Goal: Task Accomplishment & Management: Use online tool/utility

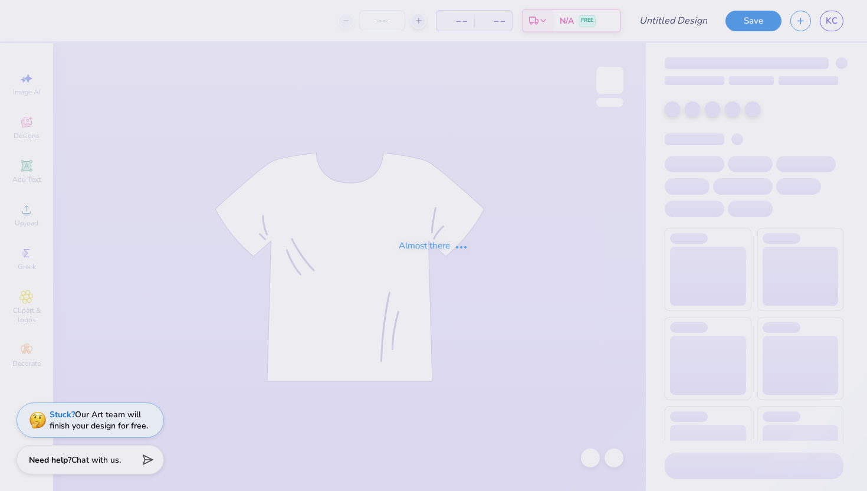
type input "Kass [PERSON_NAME] : The [GEOGRAPHIC_DATA][US_STATE]"
type input "50"
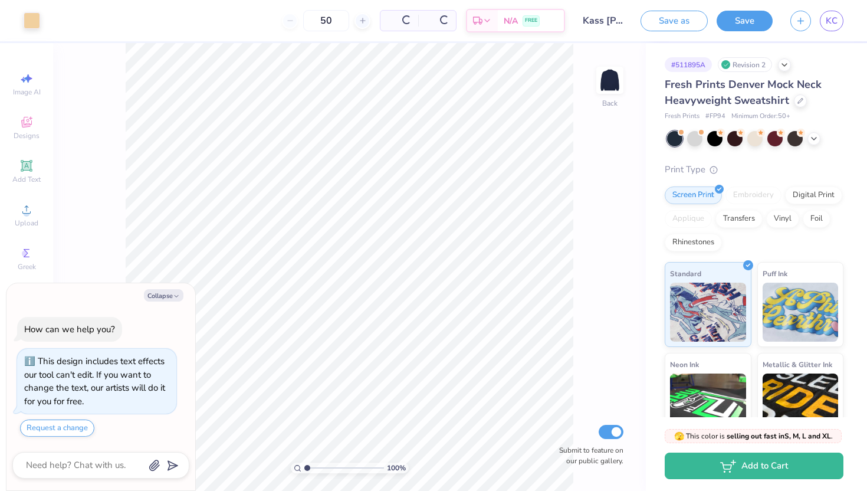
scroll to position [25, 0]
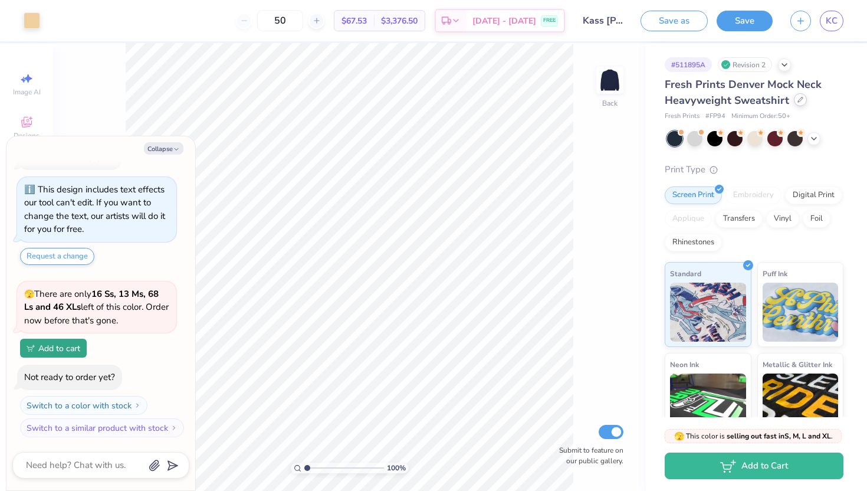
click at [796, 103] on div at bounding box center [800, 99] width 13 height 13
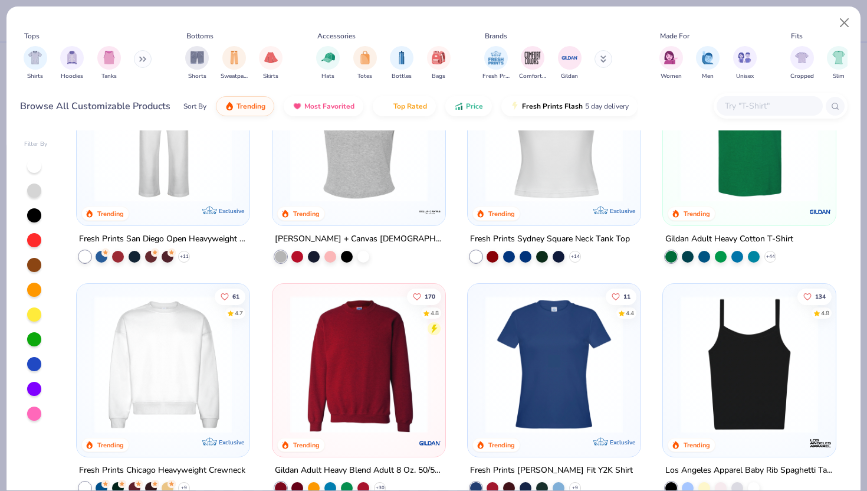
scroll to position [566, 0]
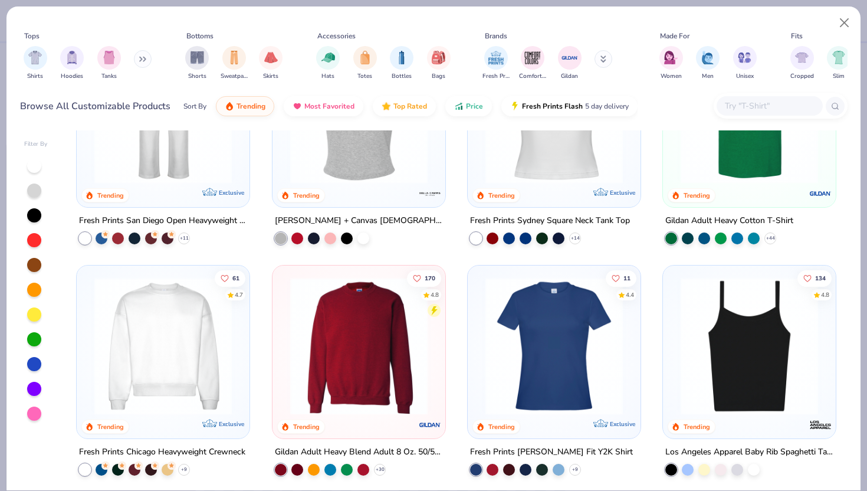
click at [139, 378] on img at bounding box center [162, 345] width 149 height 137
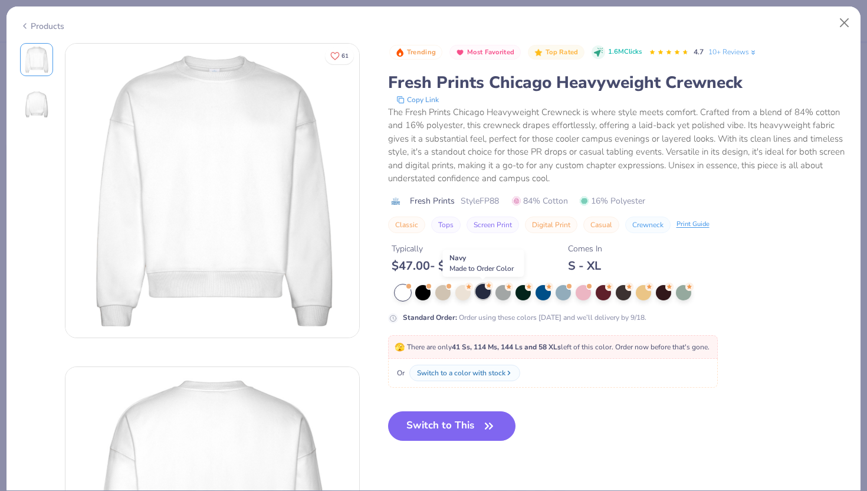
click at [485, 295] on div at bounding box center [482, 291] width 15 height 15
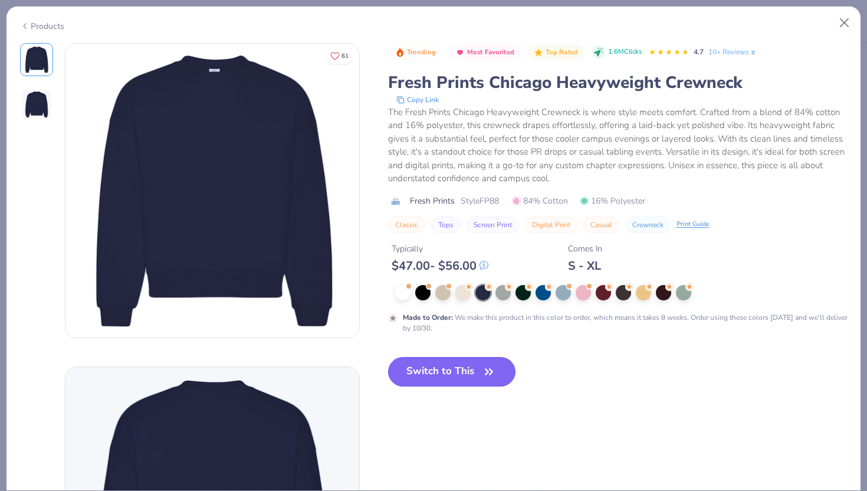
click at [445, 370] on button "Switch to This" at bounding box center [452, 371] width 128 height 29
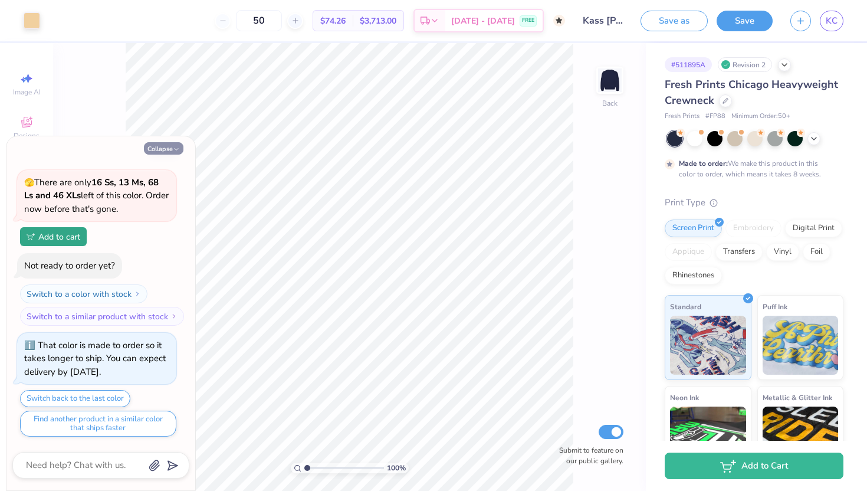
click at [166, 147] on button "Collapse" at bounding box center [164, 148] width 40 height 12
type textarea "x"
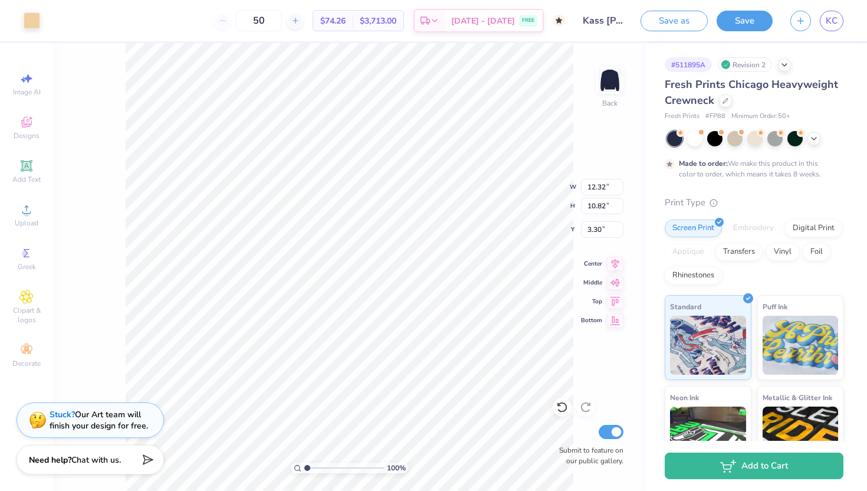
type input "3.30"
click at [749, 21] on button "Save" at bounding box center [745, 19] width 56 height 21
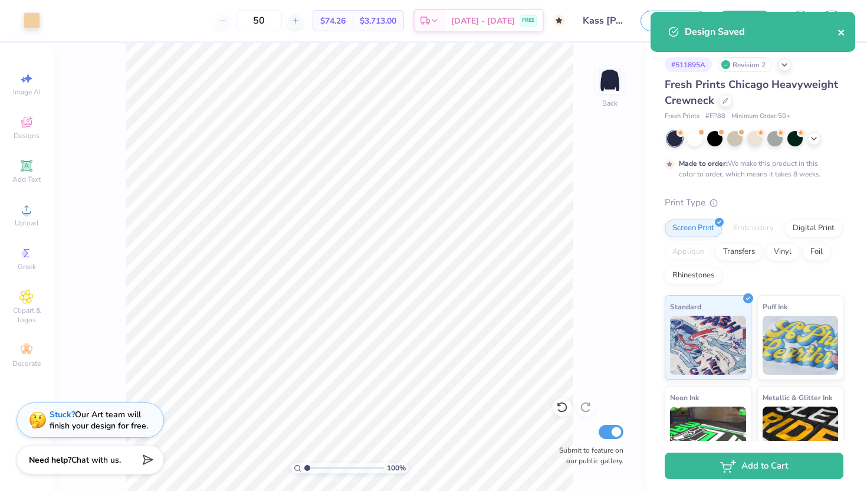
click at [842, 33] on icon "close" at bounding box center [841, 32] width 6 height 6
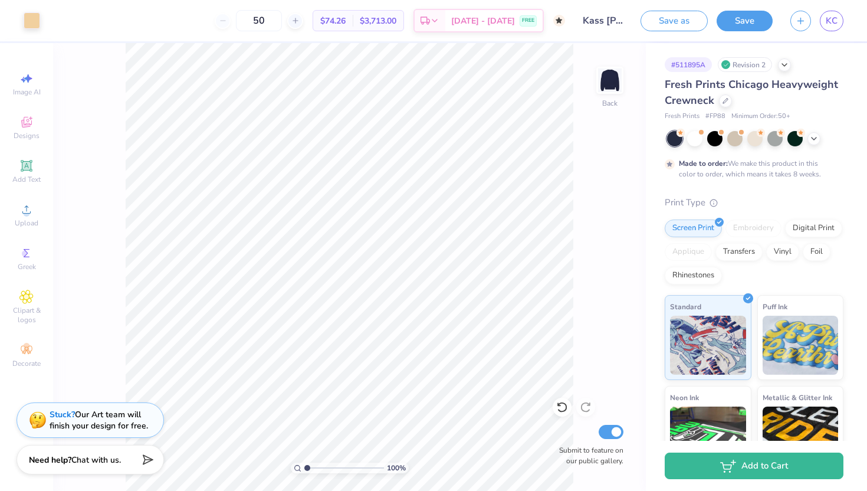
click at [831, 21] on div "Design Saved" at bounding box center [752, 36] width 209 height 54
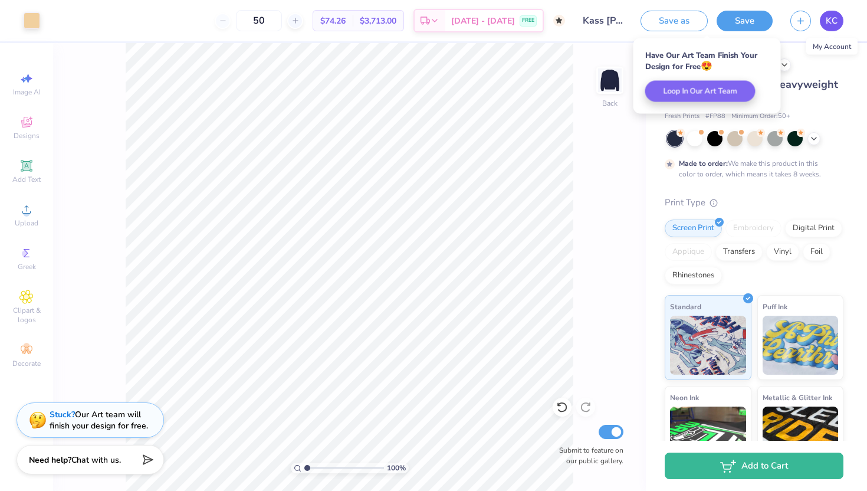
click at [831, 21] on span "KC" at bounding box center [832, 21] width 12 height 14
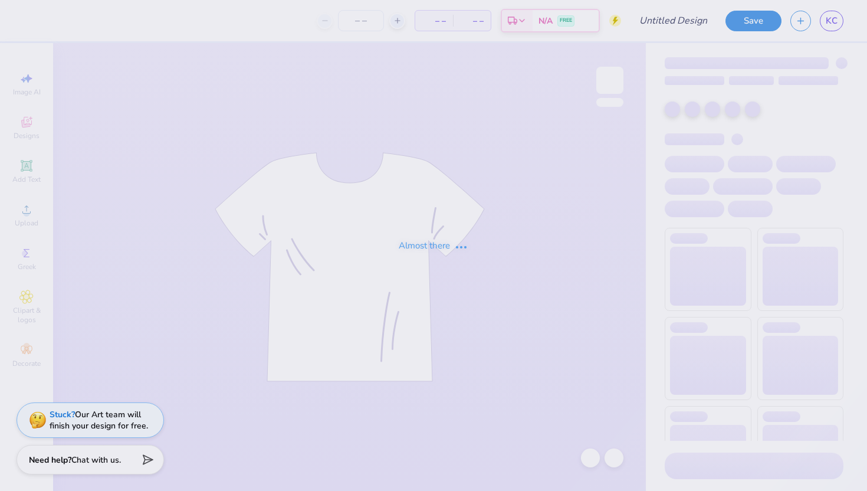
type input "Kass [PERSON_NAME] : The [GEOGRAPHIC_DATA][US_STATE]"
type input "24"
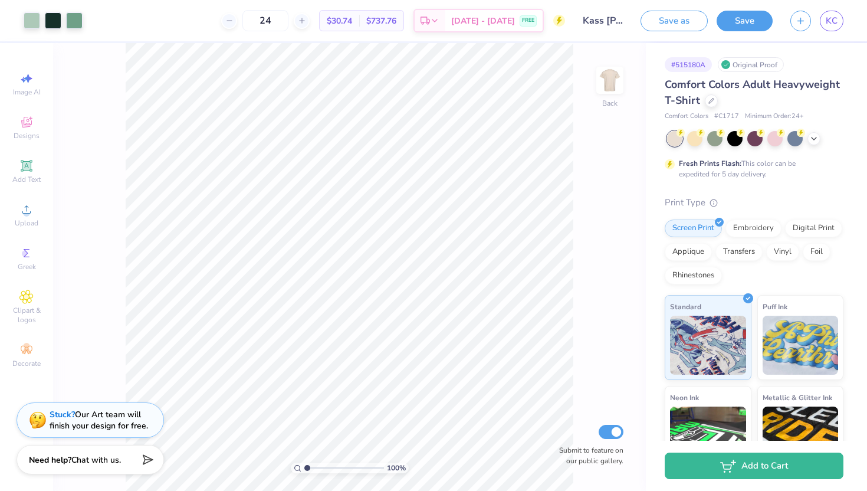
drag, startPoint x: 303, startPoint y: 471, endPoint x: 312, endPoint y: 470, distance: 9.5
click at [312, 470] on div "100 %" at bounding box center [350, 467] width 118 height 11
type input "1.55"
click at [311, 462] on input "range" at bounding box center [344, 467] width 80 height 11
type input "3.17"
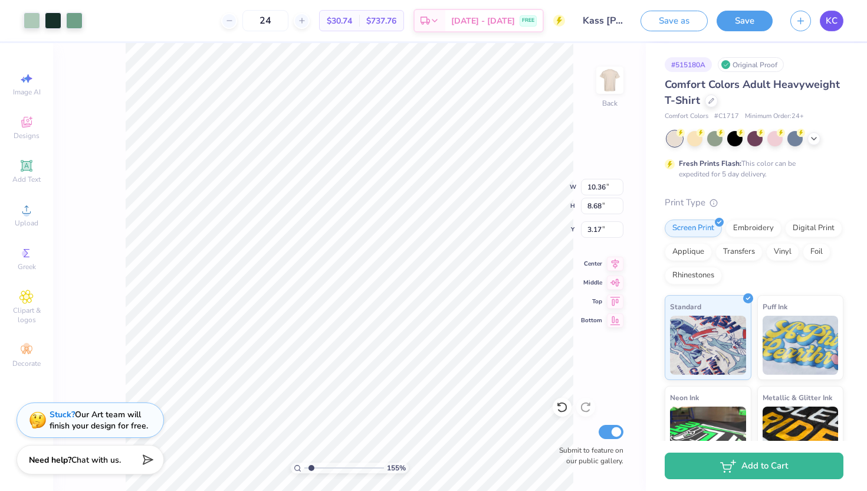
click at [833, 21] on span "KC" at bounding box center [832, 21] width 12 height 14
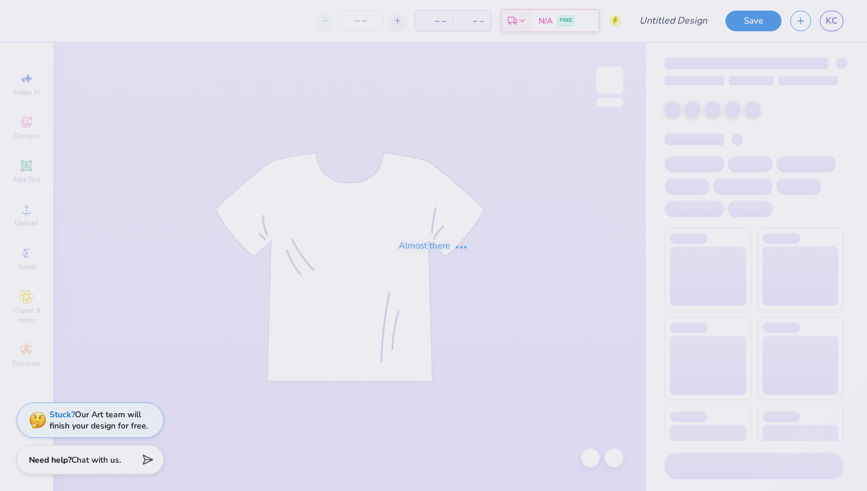
type input "Kass [PERSON_NAME] : The [GEOGRAPHIC_DATA][US_STATE]"
type input "24"
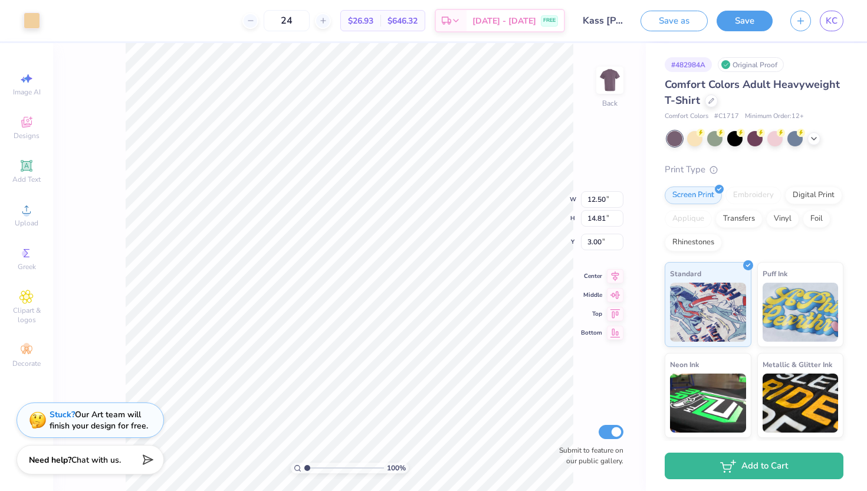
type input "9.18"
type input "10.87"
type input "3.00"
click at [751, 12] on button "Save" at bounding box center [745, 19] width 56 height 21
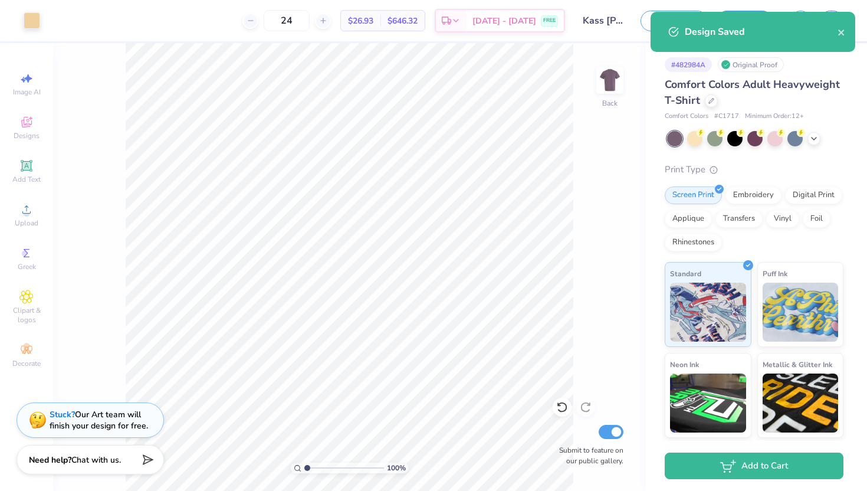
click at [837, 34] on div "Design Saved" at bounding box center [761, 32] width 153 height 14
click at [842, 32] on icon "close" at bounding box center [841, 32] width 6 height 6
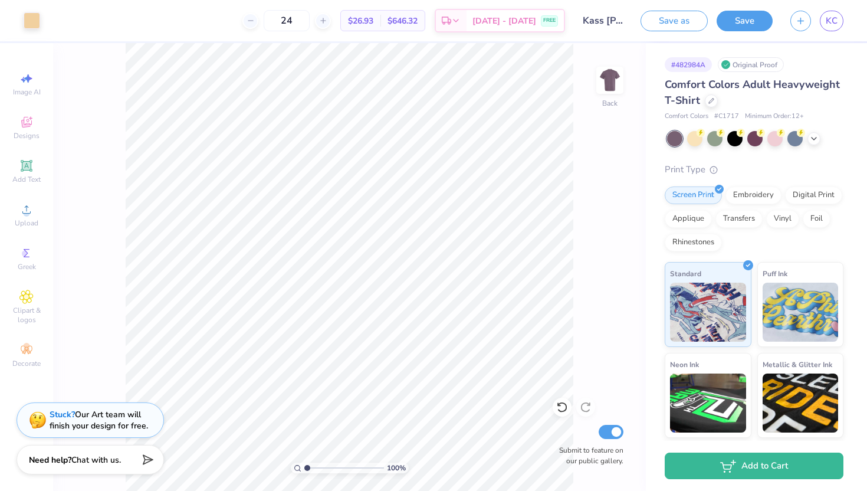
click at [828, 24] on div "Design Saved" at bounding box center [752, 36] width 209 height 54
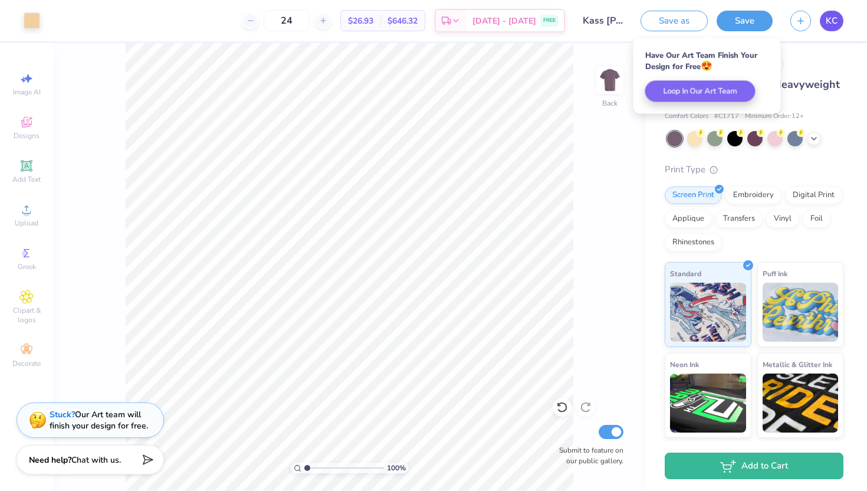
click at [835, 18] on span "KC" at bounding box center [832, 21] width 12 height 14
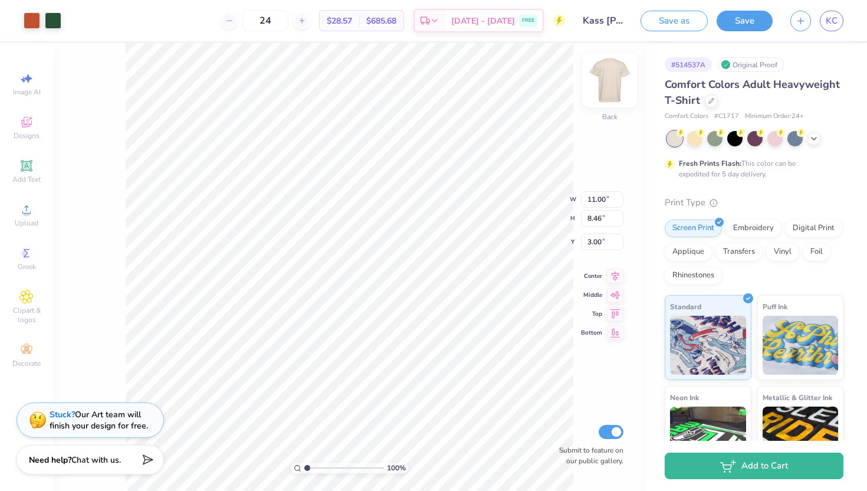
click at [605, 77] on img at bounding box center [609, 80] width 47 height 47
type input "3.26"
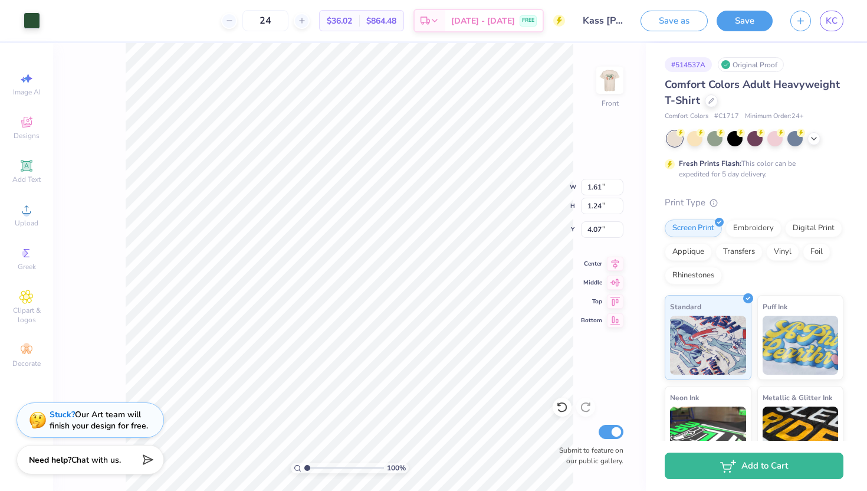
type input "3.97"
type input "13.75"
click at [610, 83] on img at bounding box center [609, 80] width 47 height 47
type input "2.45"
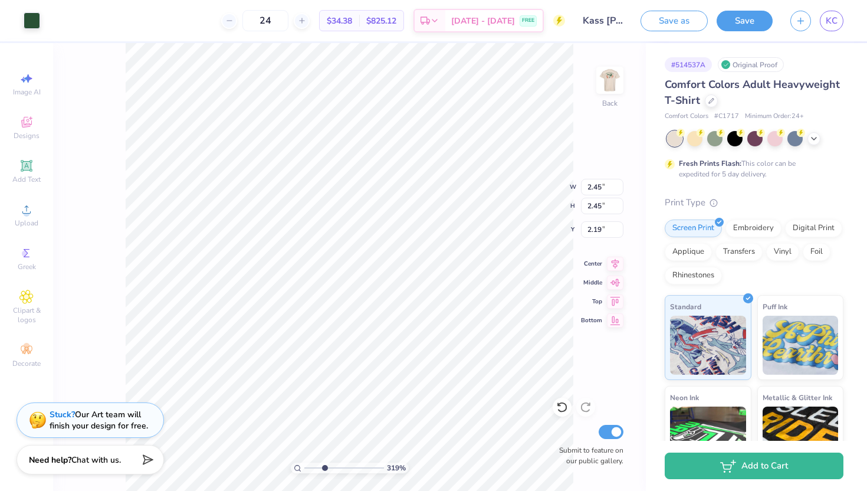
drag, startPoint x: 307, startPoint y: 468, endPoint x: 324, endPoint y: 468, distance: 17.1
click at [324, 468] on input "range" at bounding box center [344, 467] width 80 height 11
drag, startPoint x: 324, startPoint y: 468, endPoint x: 313, endPoint y: 468, distance: 10.6
type input "1.82"
click at [313, 468] on input "range" at bounding box center [344, 467] width 80 height 11
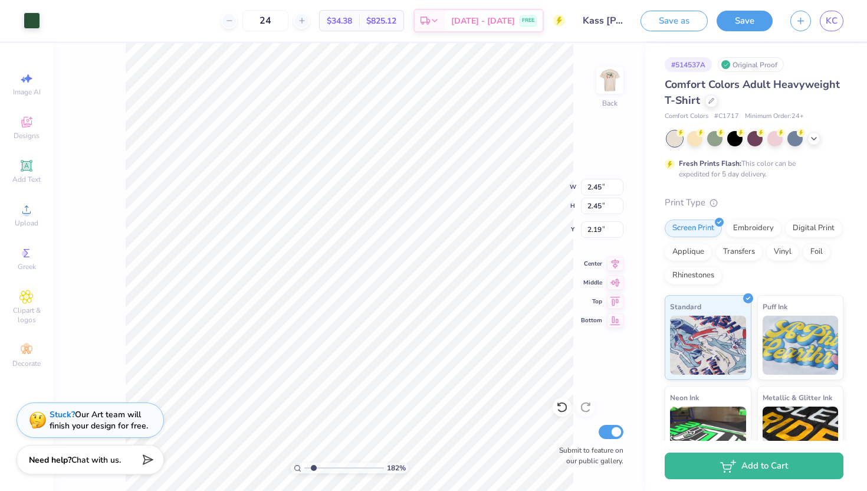
type input "3.74"
click at [607, 95] on img at bounding box center [609, 80] width 47 height 47
click at [26, 212] on icon at bounding box center [26, 209] width 14 height 14
click at [30, 176] on span "Add Text" at bounding box center [26, 179] width 28 height 9
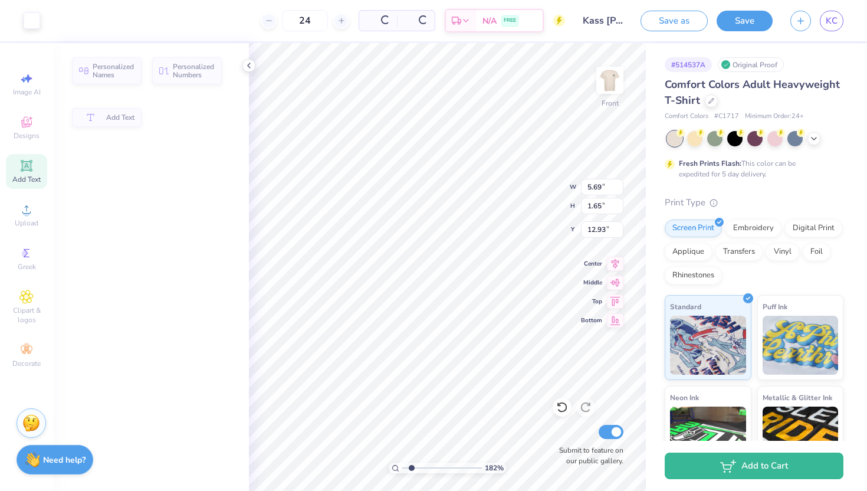
type input "5.69"
type input "1.65"
type input "12.93"
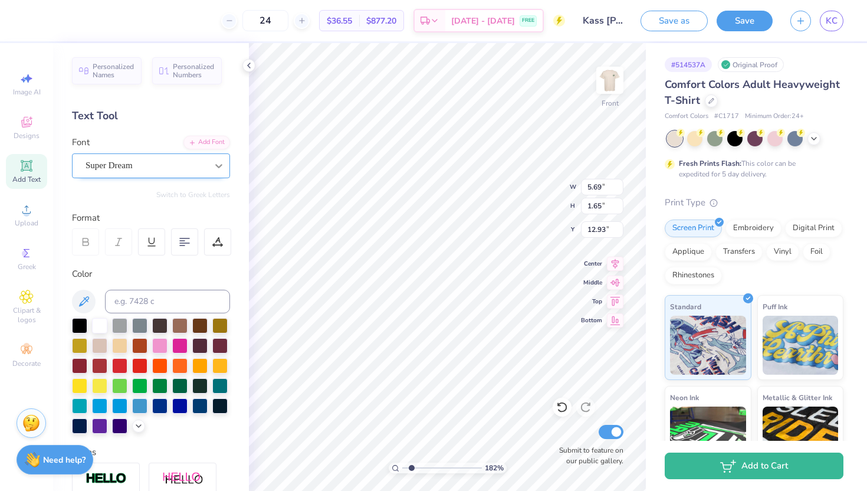
type input "0.87"
type input "0.90"
type input "5.12"
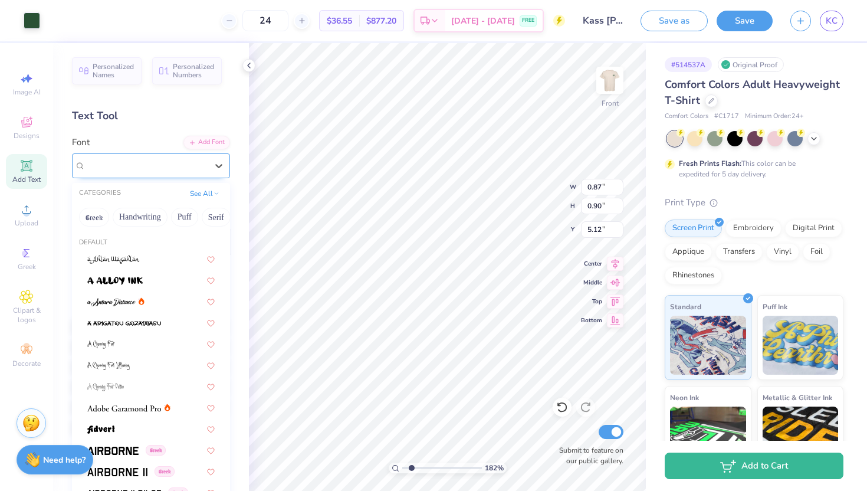
click at [181, 159] on div "Super Dream" at bounding box center [146, 165] width 124 height 18
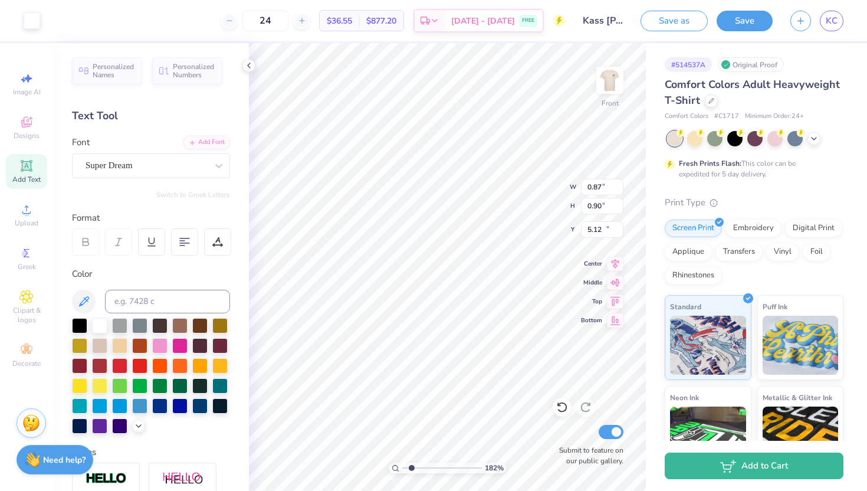
type input "5.69"
type input "1.65"
type input "12.93"
click at [247, 61] on icon at bounding box center [248, 65] width 9 height 9
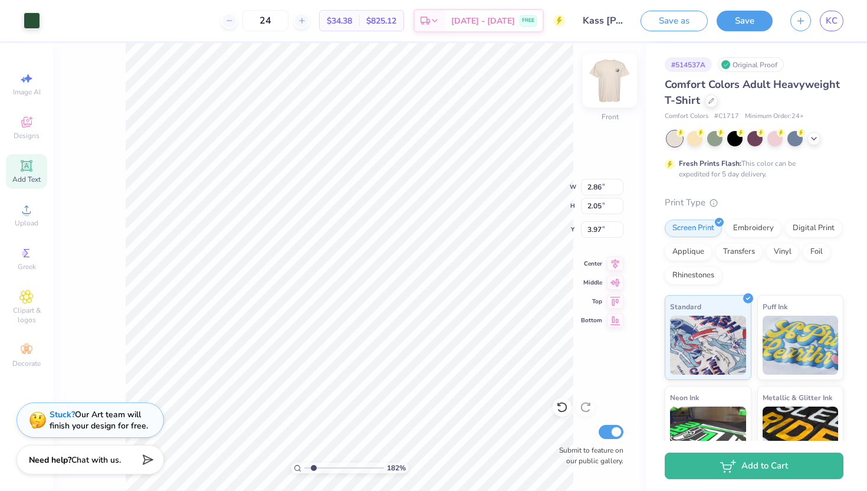
click at [609, 80] on img at bounding box center [609, 80] width 47 height 47
type input "3.00"
type input "2.96"
type input "0.86"
type input "3.57"
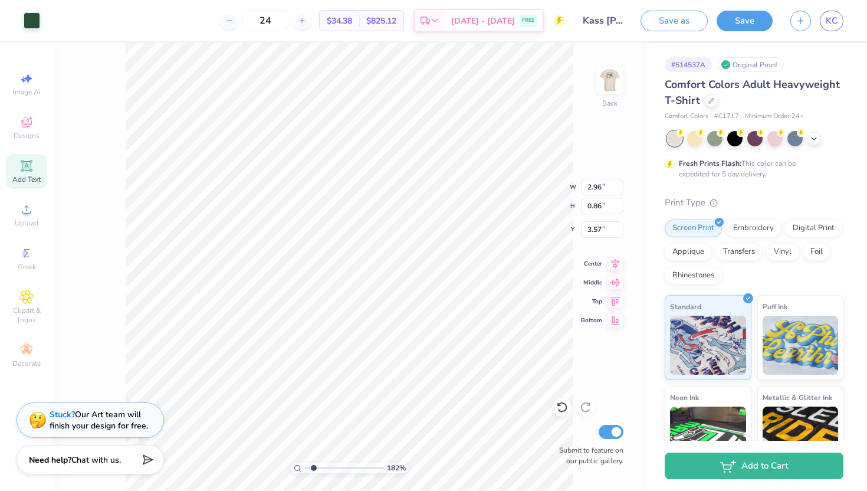
type input "1.97"
type input "0.57"
type input "3.41"
type input "3.30"
click at [609, 77] on img at bounding box center [609, 80] width 47 height 47
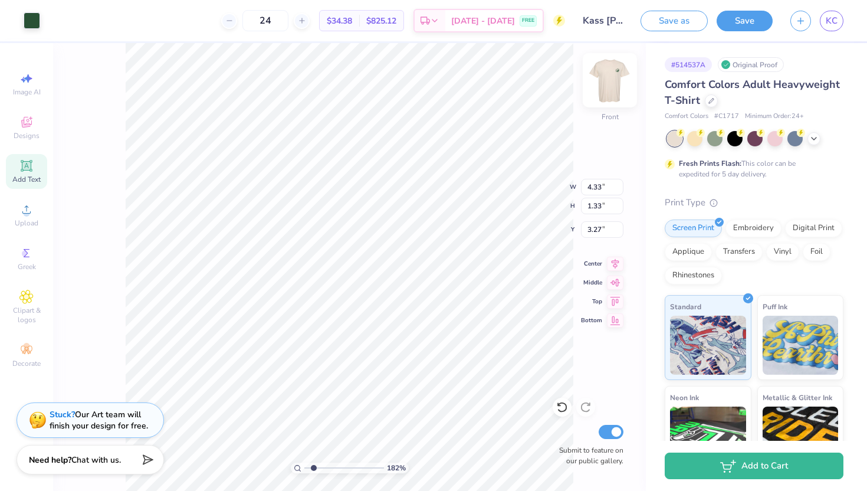
click at [603, 77] on img at bounding box center [609, 80] width 47 height 47
type input "1.34"
type input "2.71"
type input "2.28"
type input "0.67"
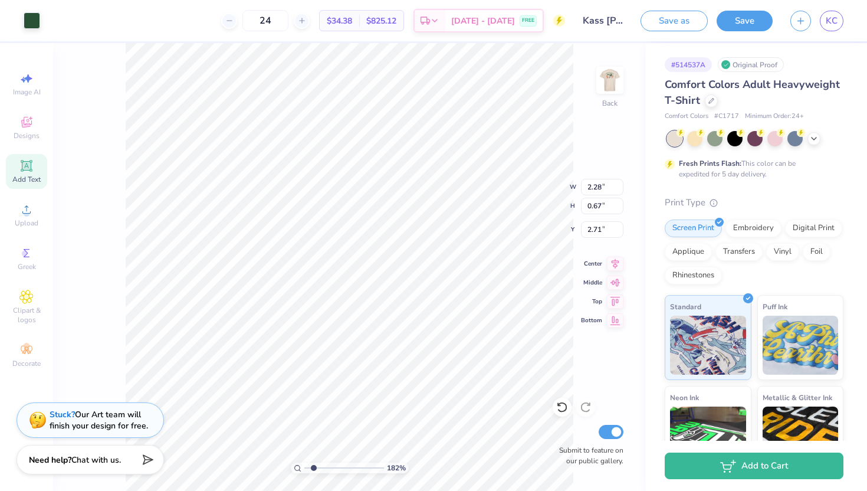
type input "3.21"
type input "4.03"
type input "0.60"
type input "3.23"
type input "3.43"
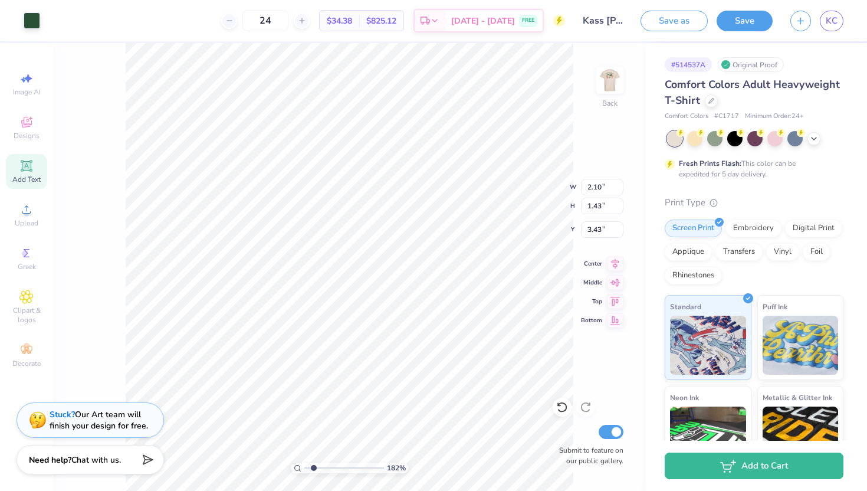
type input "2.10"
type input "1.43"
type input "3.31"
click at [617, 85] on img at bounding box center [609, 80] width 47 height 47
click at [611, 82] on img at bounding box center [609, 80] width 47 height 47
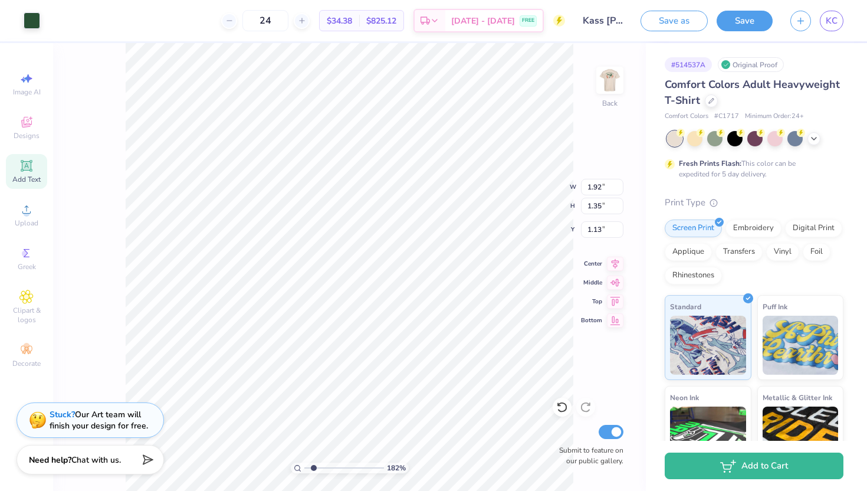
type input "3.13"
type input "1.33"
type input "0.94"
type input "3.31"
click at [566, 401] on icon at bounding box center [562, 407] width 12 height 12
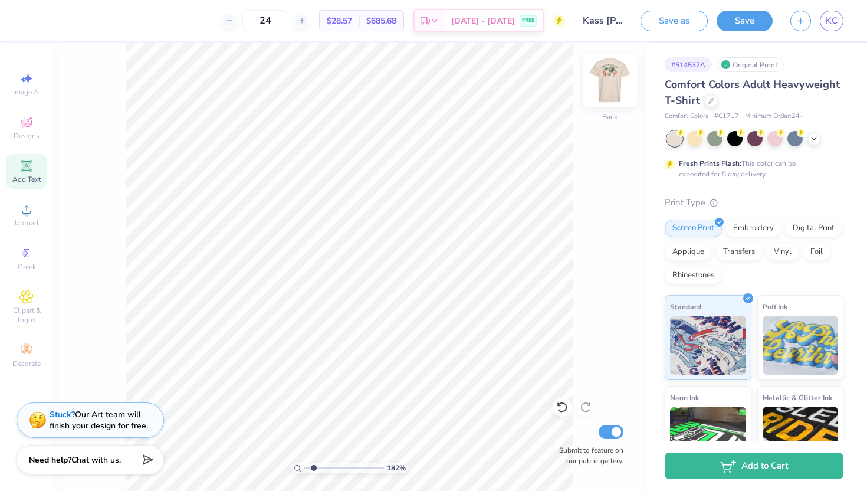
click at [606, 84] on img at bounding box center [609, 80] width 47 height 47
click at [21, 170] on icon at bounding box center [26, 165] width 11 height 11
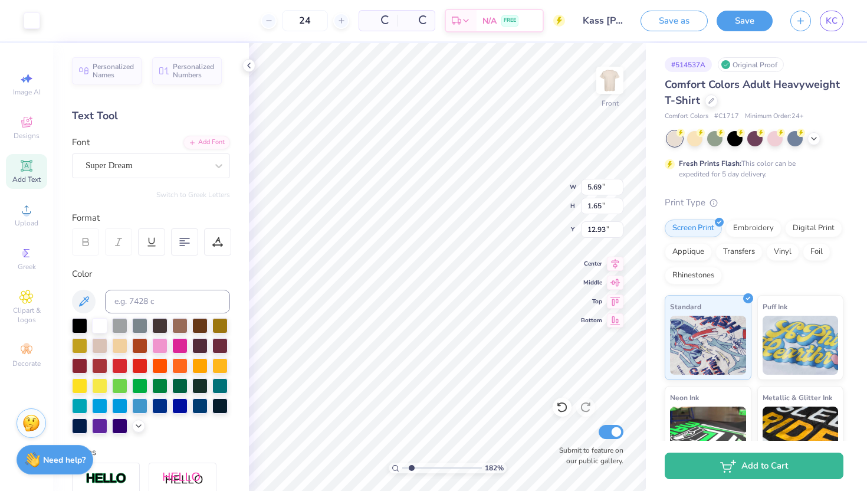
type input "5.69"
type input "1.65"
type input "12.93"
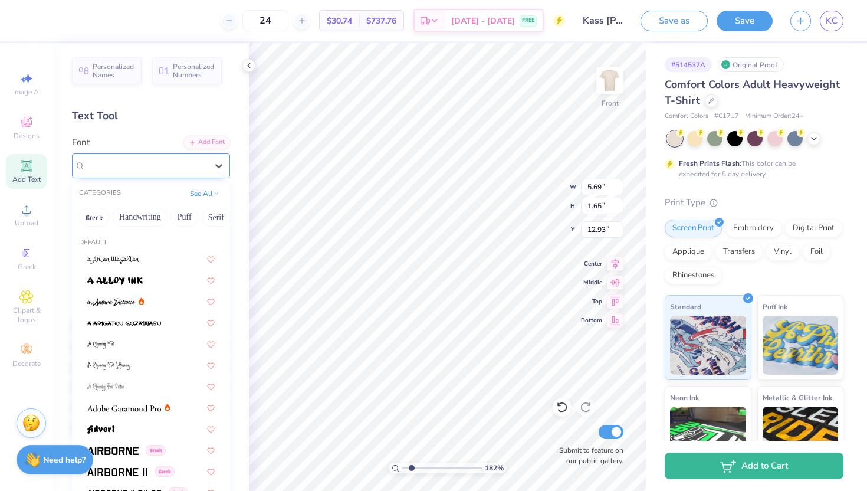
click at [169, 159] on div "Super Dream" at bounding box center [146, 165] width 124 height 18
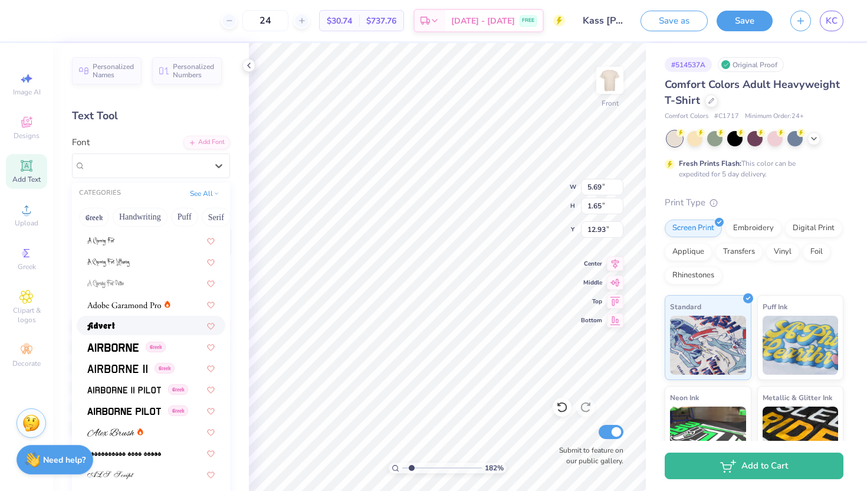
scroll to position [126, 0]
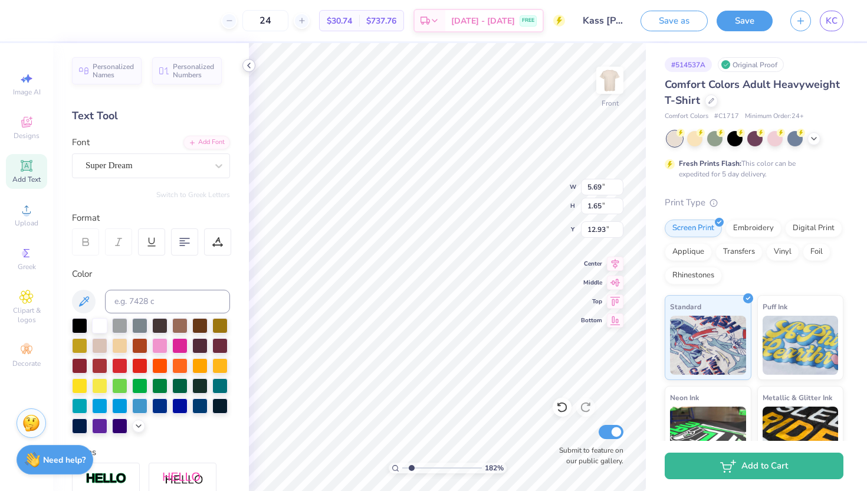
click at [247, 63] on icon at bounding box center [248, 65] width 9 height 9
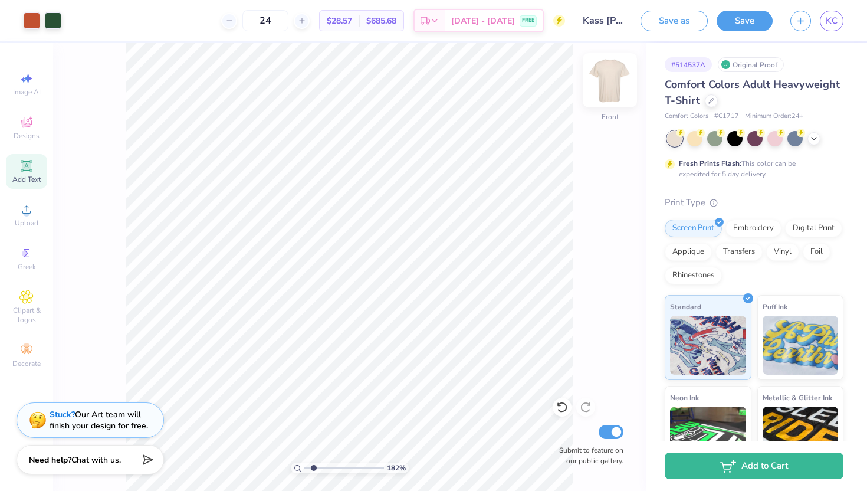
click at [615, 71] on img at bounding box center [609, 80] width 47 height 47
click at [608, 86] on img at bounding box center [610, 80] width 24 height 24
click at [609, 83] on img at bounding box center [609, 80] width 47 height 47
type input "2.96"
type input "3.59"
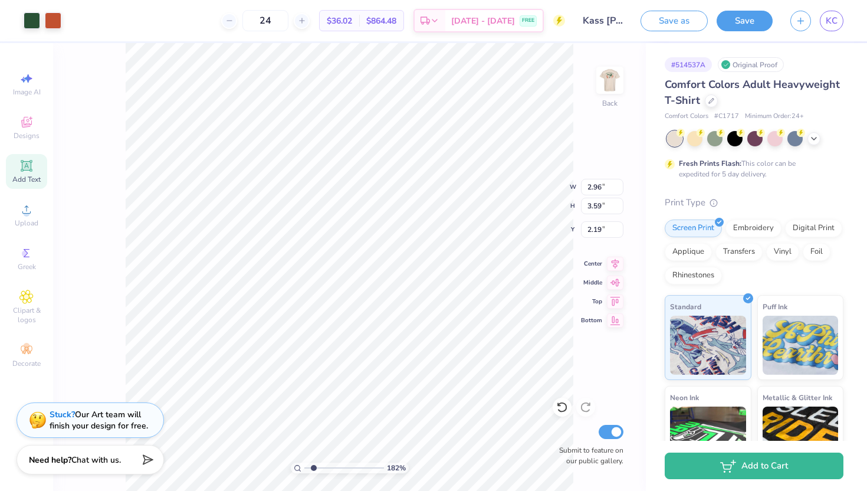
type input "3.66"
click at [28, 164] on icon at bounding box center [26, 165] width 9 height 9
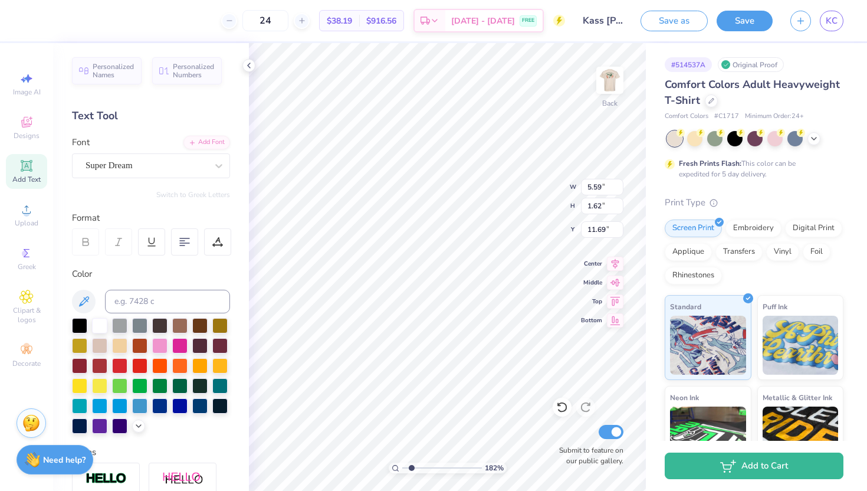
type textarea "T"
type textarea "Public Health"
click at [145, 167] on div "Super Dream" at bounding box center [146, 165] width 124 height 18
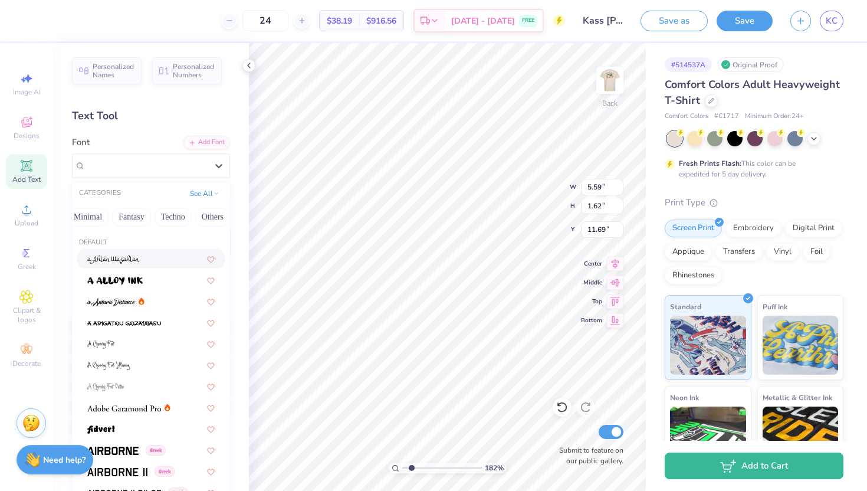
scroll to position [0, 347]
click at [145, 220] on div "Greek Handwriting Puff Serif Bold Calligraphy Retro Sans Serif Minimal Fantasy …" at bounding box center [151, 217] width 158 height 26
click at [132, 217] on button "Fantasy" at bounding box center [129, 217] width 39 height 19
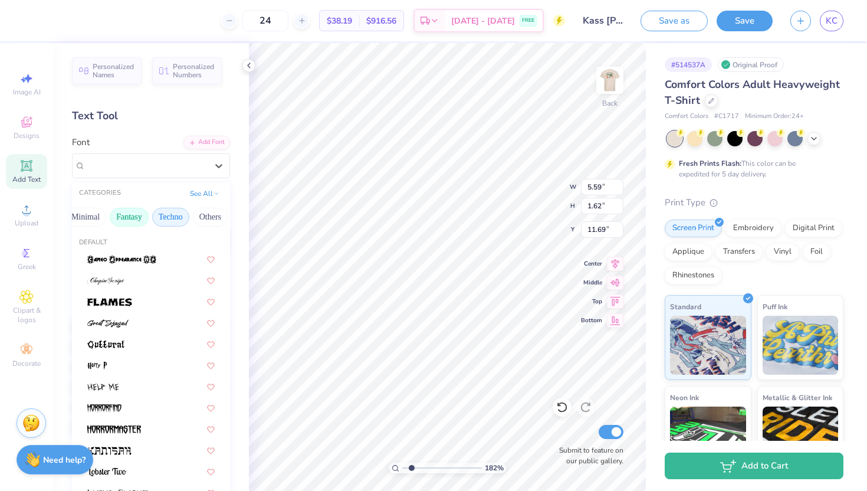
click at [160, 218] on button "Techno" at bounding box center [170, 217] width 37 height 19
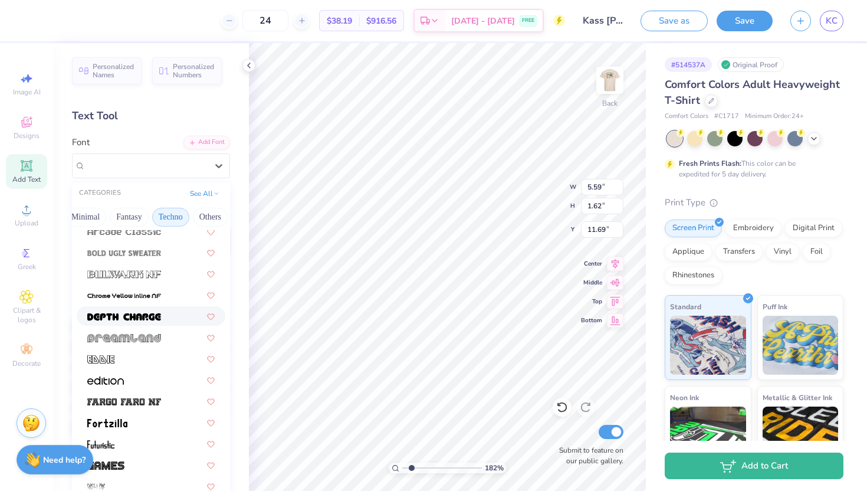
scroll to position [29, 0]
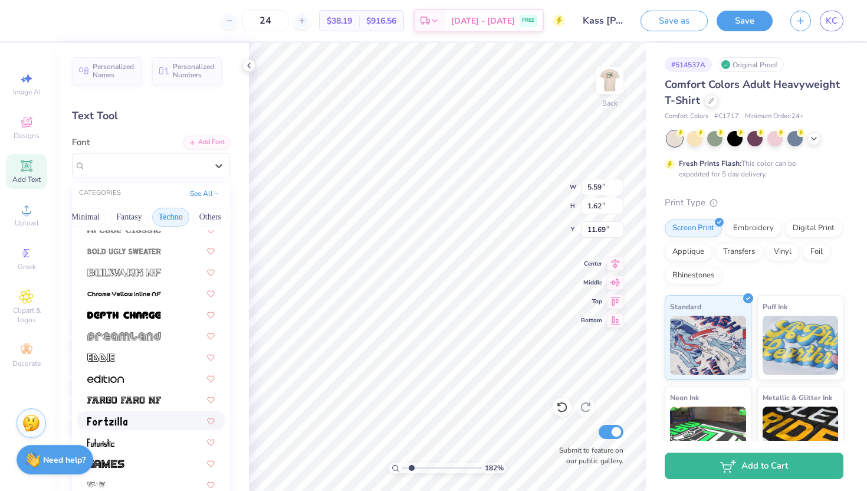
click at [127, 421] on div at bounding box center [150, 420] width 127 height 12
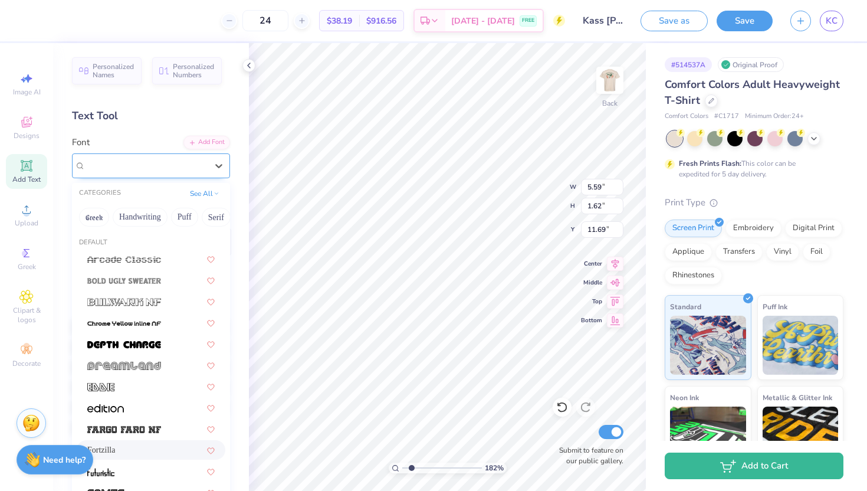
click at [158, 153] on div "Fortzilla" at bounding box center [151, 165] width 158 height 25
click at [90, 213] on button "Greek" at bounding box center [94, 217] width 30 height 19
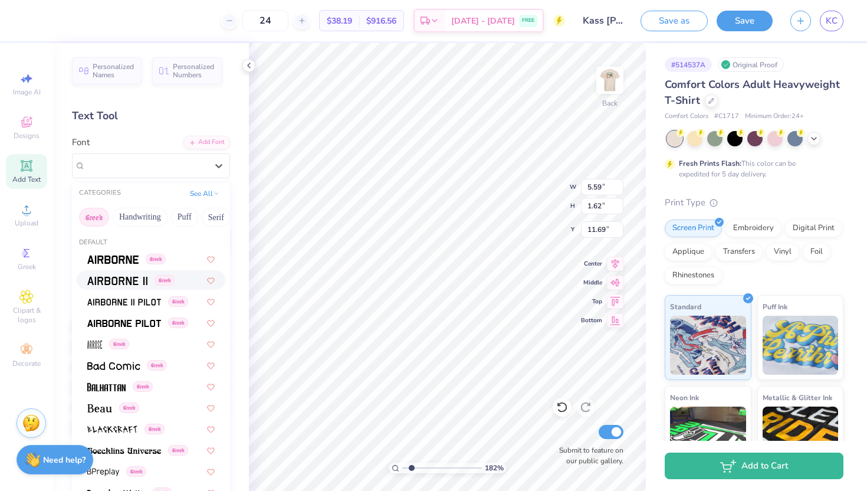
click at [121, 277] on img at bounding box center [117, 281] width 60 height 8
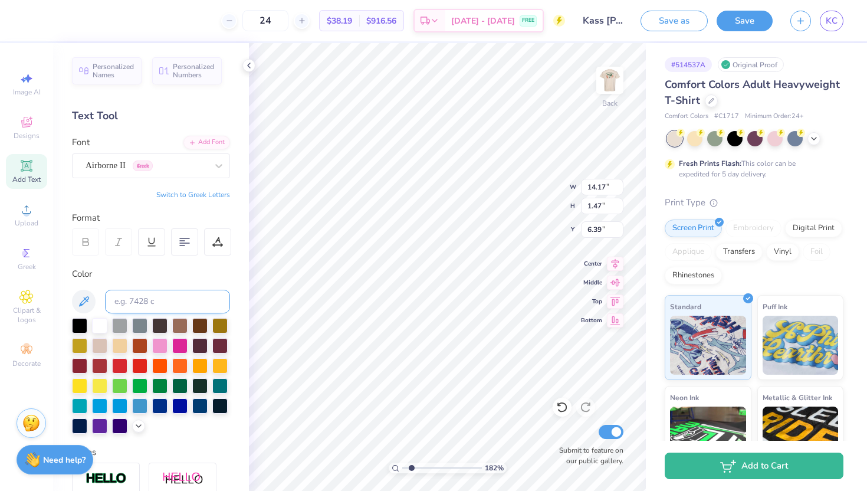
type input "6.39"
type input "8.47"
type input "0.88"
type input "5.98"
click at [177, 163] on div "Airborne II Greek" at bounding box center [146, 165] width 124 height 18
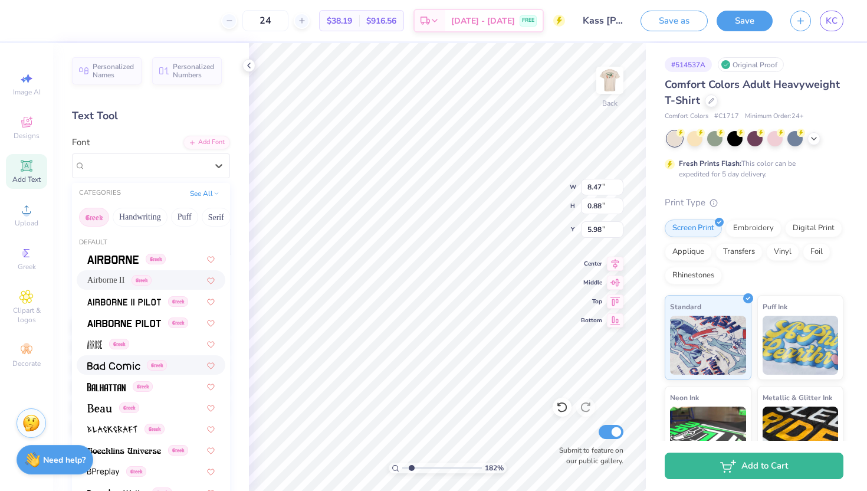
click at [129, 365] on img at bounding box center [113, 366] width 53 height 8
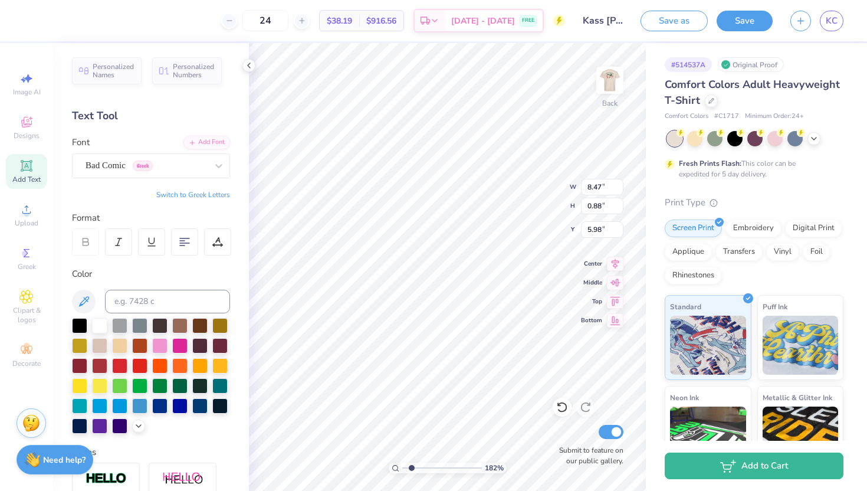
type input "7.17"
type input "0.95"
type input "5.94"
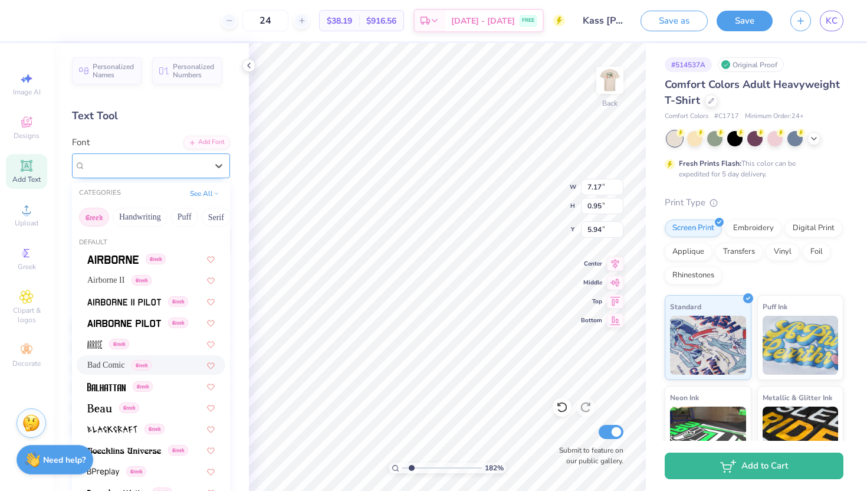
click at [119, 170] on div "Bad Comic Greek" at bounding box center [146, 165] width 124 height 18
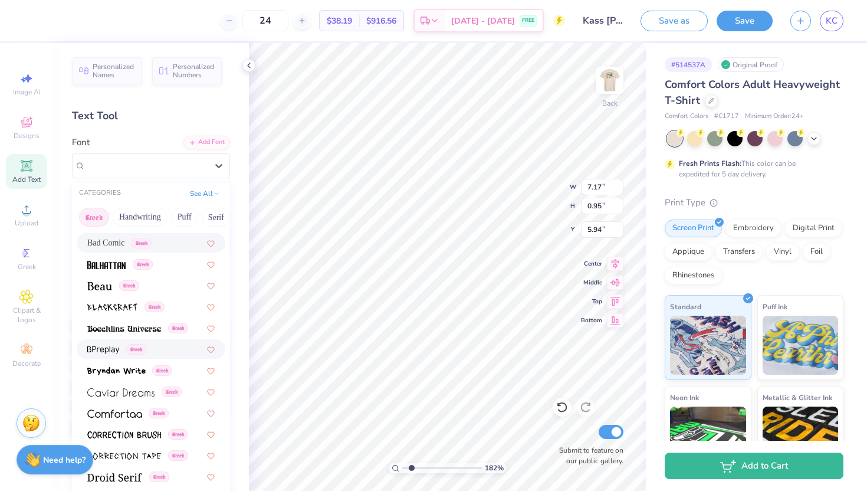
scroll to position [145, 0]
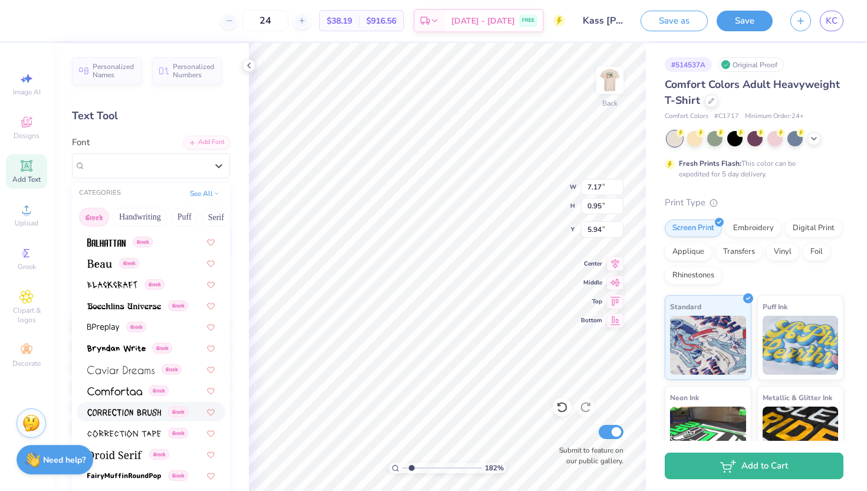
click at [129, 408] on span at bounding box center [124, 411] width 74 height 12
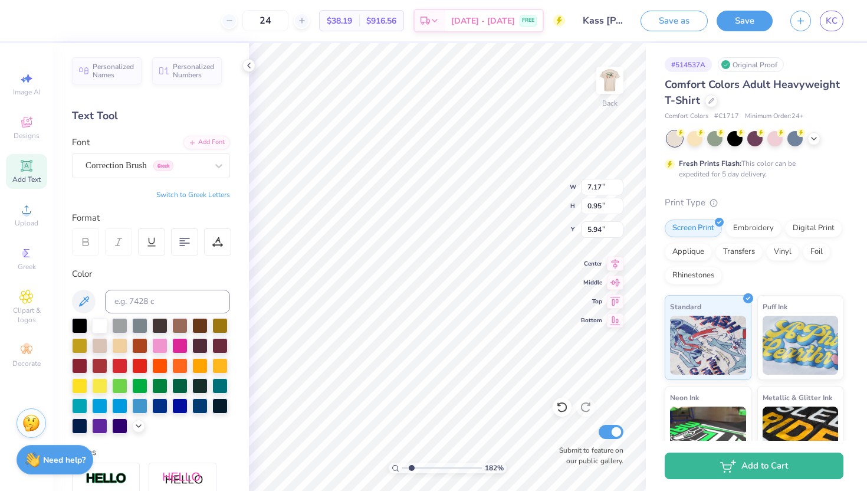
type input "7.10"
type input "0.93"
type input "5.95"
type input "3.00"
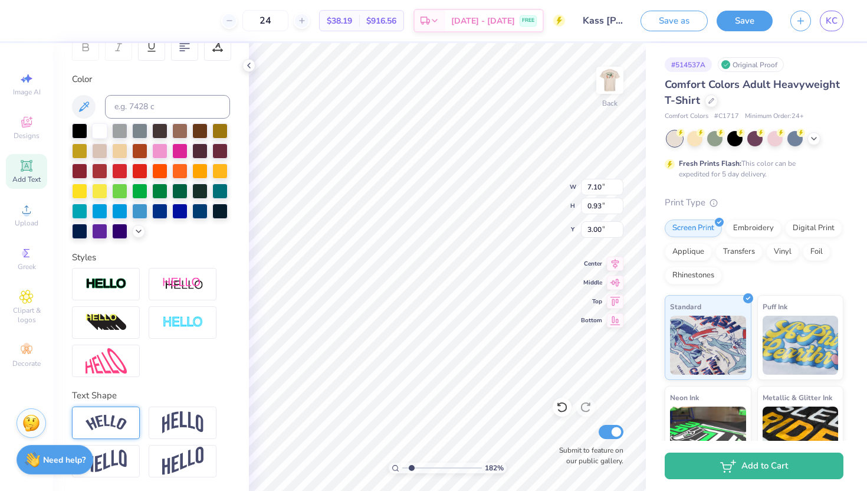
click at [121, 423] on img at bounding box center [106, 423] width 41 height 16
type input "8.27"
type input "1.88"
type input "2.52"
type input "8.21"
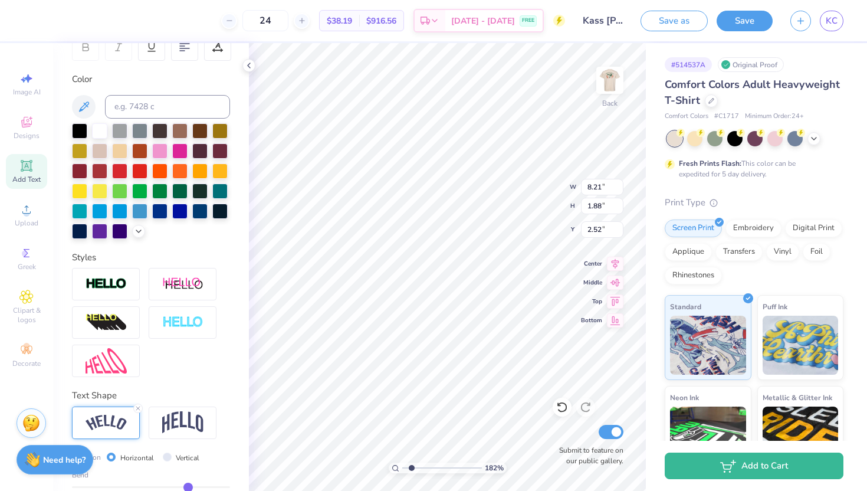
type input "2.38"
type input "2.45"
type input "4.25"
type input "1.23"
type input "3.13"
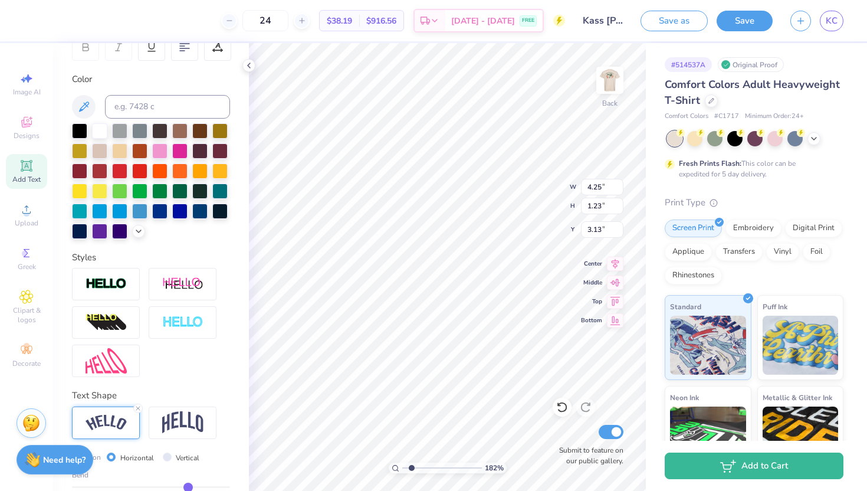
type input "3.57"
type input "2.48"
type input "3.00"
click at [250, 64] on icon at bounding box center [248, 65] width 9 height 9
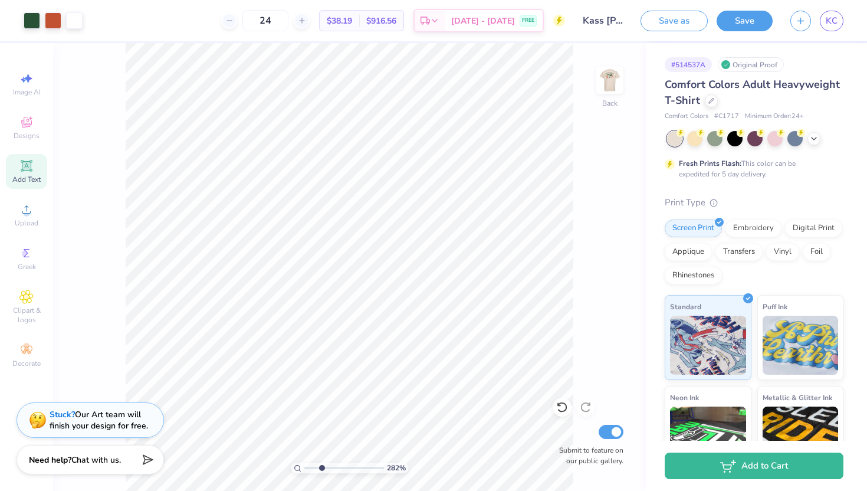
type input "2.82"
click at [321, 468] on input "range" at bounding box center [344, 467] width 80 height 11
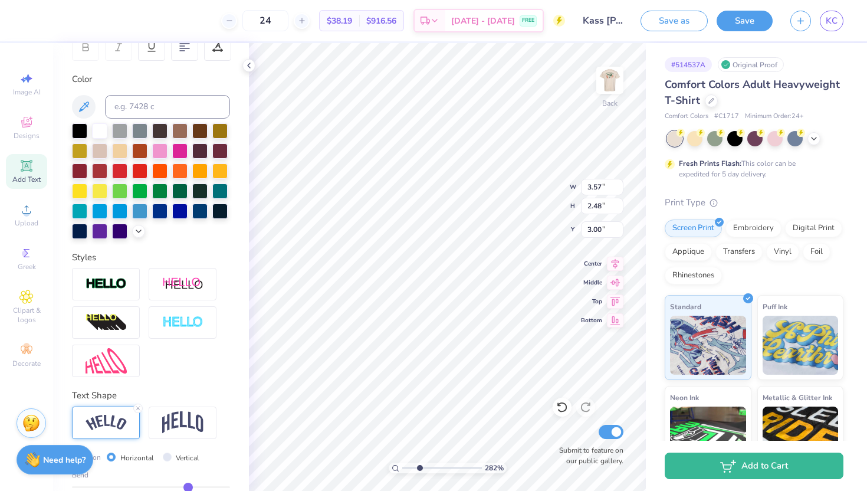
type input "3.14"
type input "2.58"
type input "3.48"
type input "2.55"
type input "2.00"
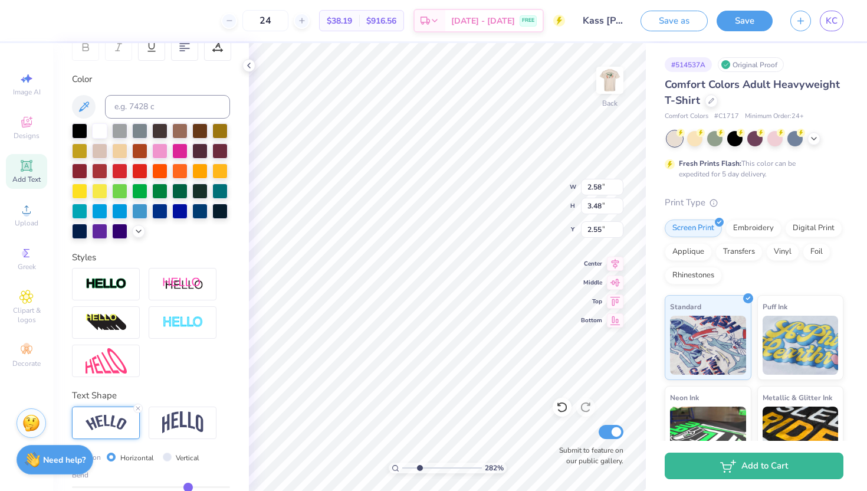
type input "2.69"
type input "3.25"
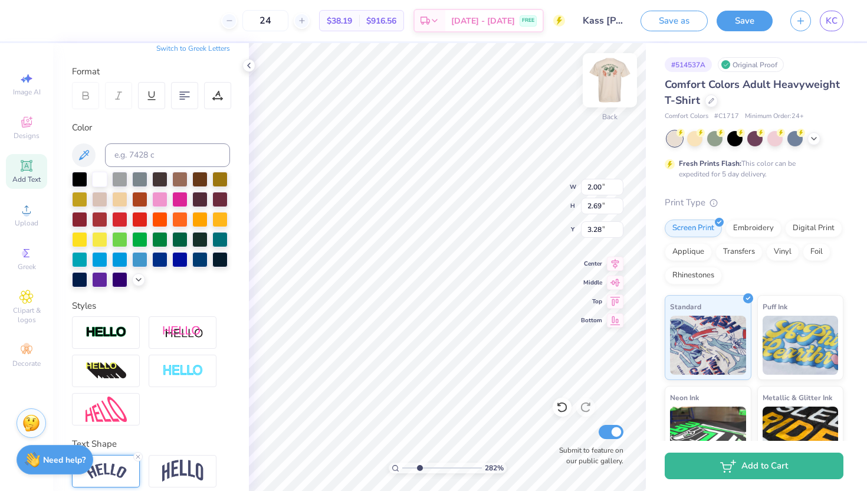
click at [609, 79] on img at bounding box center [609, 80] width 47 height 47
click at [247, 64] on icon at bounding box center [248, 65] width 9 height 9
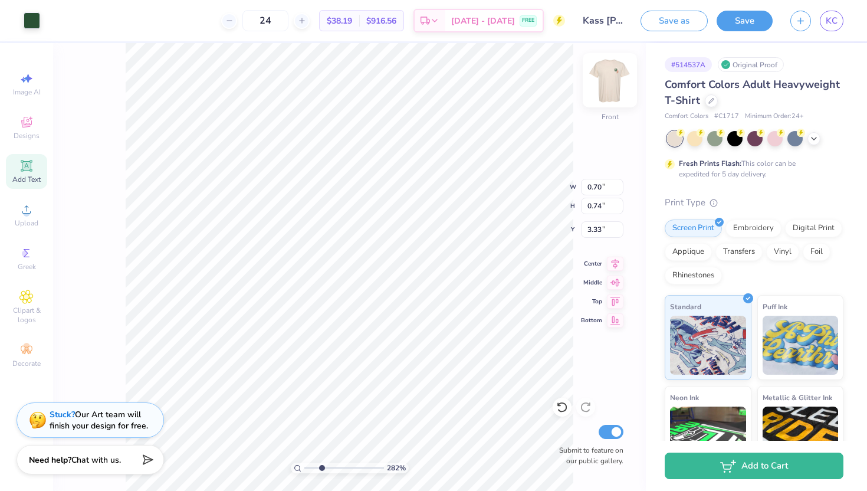
click at [606, 80] on img at bounding box center [609, 80] width 47 height 47
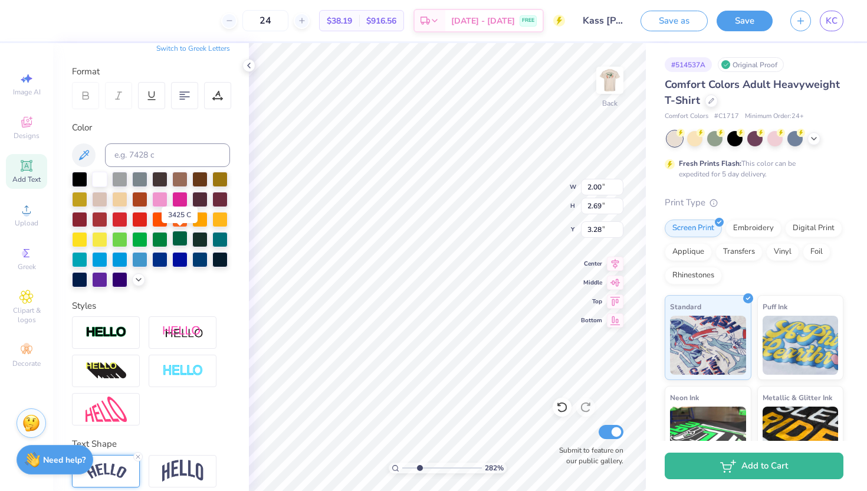
click at [182, 239] on div at bounding box center [179, 238] width 15 height 15
click at [248, 62] on icon at bounding box center [248, 65] width 9 height 9
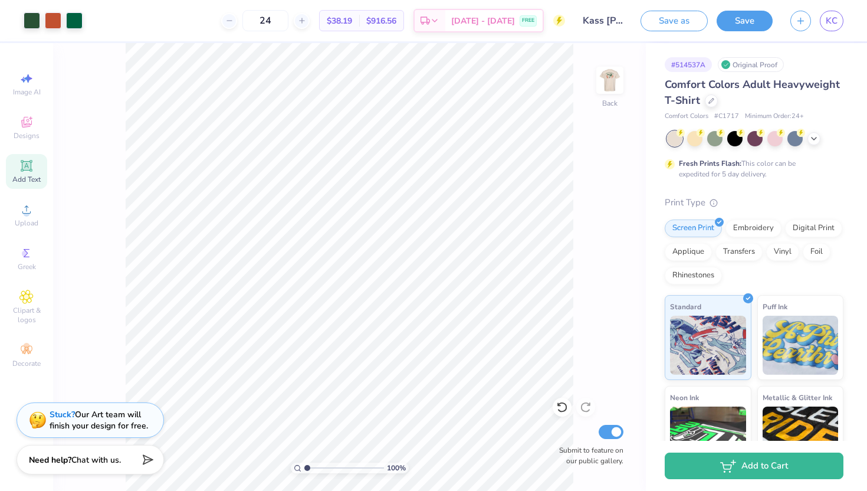
drag, startPoint x: 318, startPoint y: 467, endPoint x: 304, endPoint y: 467, distance: 13.6
click at [304, 467] on input "range" at bounding box center [344, 467] width 80 height 11
click at [632, 90] on div "100 % Back Submit to feature on our public gallery." at bounding box center [349, 267] width 593 height 448
click at [616, 87] on img at bounding box center [609, 80] width 47 height 47
click at [613, 76] on img at bounding box center [609, 80] width 47 height 47
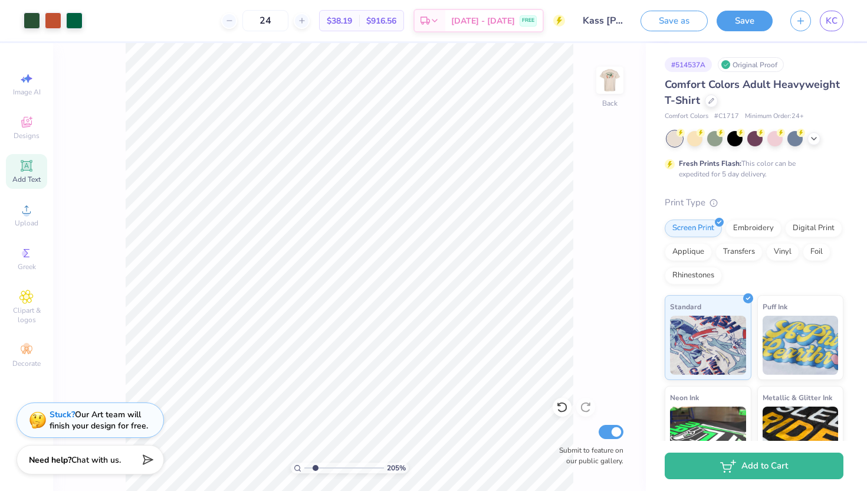
drag, startPoint x: 307, startPoint y: 468, endPoint x: 315, endPoint y: 466, distance: 8.6
type input "2.05"
click at [315, 466] on input "range" at bounding box center [344, 467] width 80 height 11
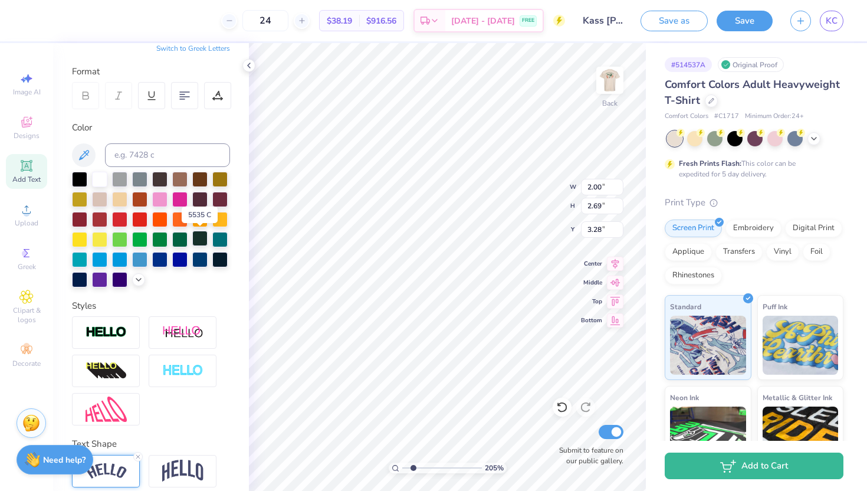
click at [198, 237] on div at bounding box center [199, 238] width 15 height 15
click at [180, 239] on div at bounding box center [179, 238] width 15 height 15
click at [603, 87] on img at bounding box center [609, 80] width 47 height 47
click at [52, 27] on div at bounding box center [53, 19] width 17 height 17
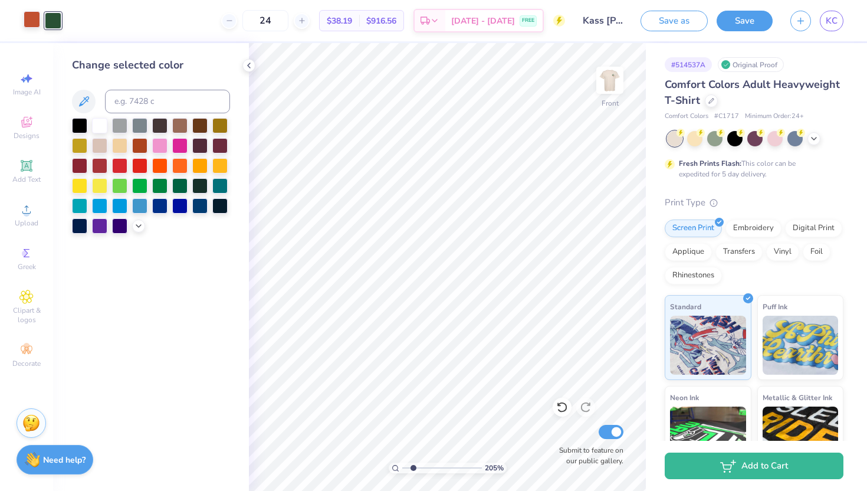
click at [32, 22] on div at bounding box center [32, 19] width 17 height 17
click at [55, 22] on div at bounding box center [53, 19] width 17 height 17
click at [54, 15] on div at bounding box center [53, 20] width 17 height 17
click at [54, 23] on div at bounding box center [53, 20] width 17 height 17
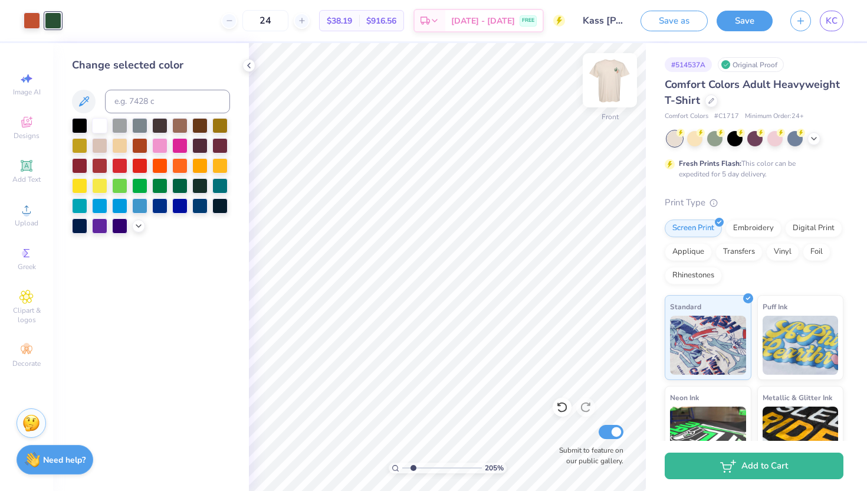
click at [621, 85] on img at bounding box center [609, 80] width 47 height 47
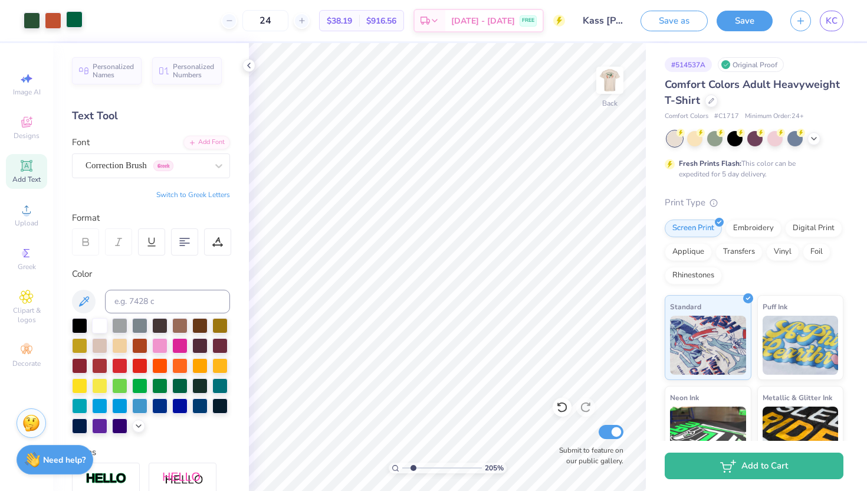
click at [74, 19] on div at bounding box center [74, 19] width 17 height 17
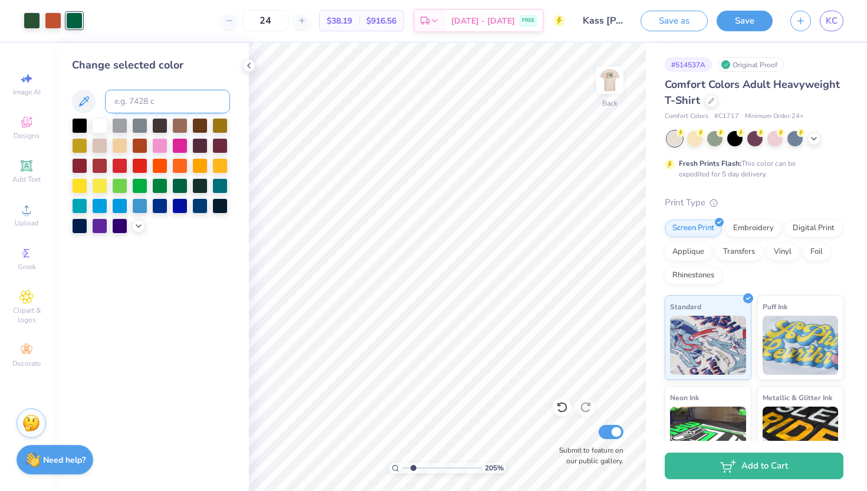
click at [146, 102] on input at bounding box center [167, 102] width 125 height 24
type input "350"
click at [157, 299] on div "Change selected color" at bounding box center [151, 267] width 196 height 448
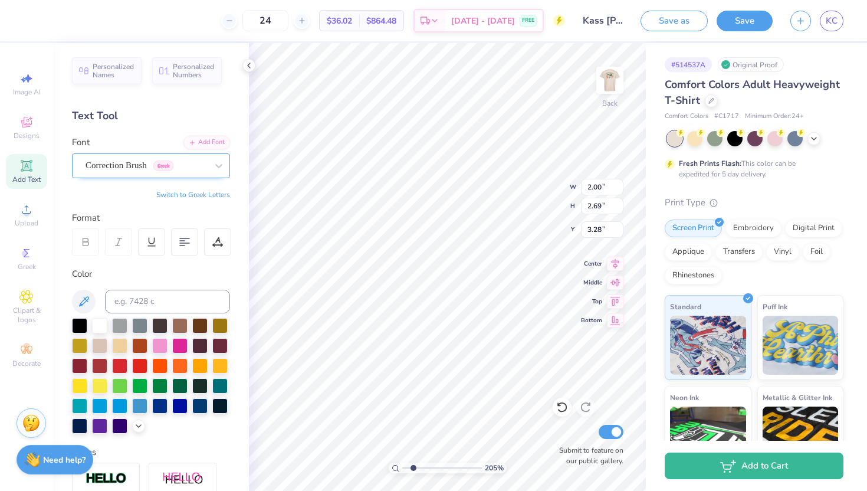
click at [126, 163] on div "Correction Brush Greek" at bounding box center [146, 165] width 124 height 18
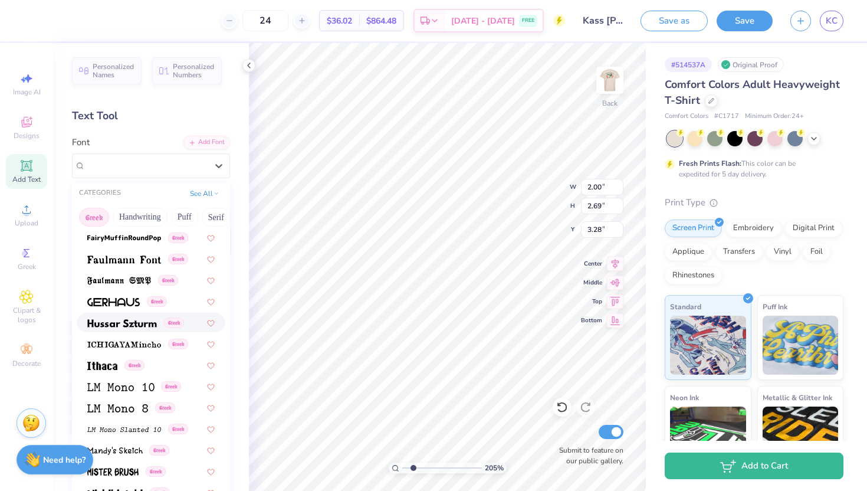
scroll to position [396, 0]
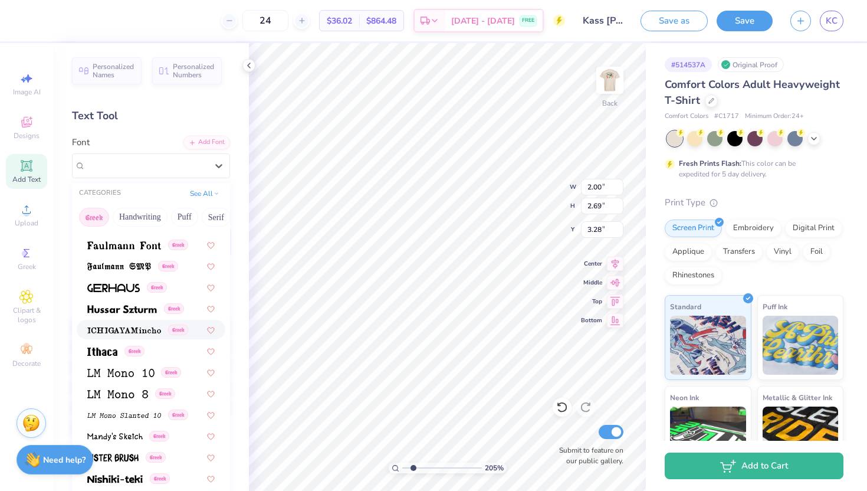
click at [136, 329] on img at bounding box center [124, 330] width 74 height 8
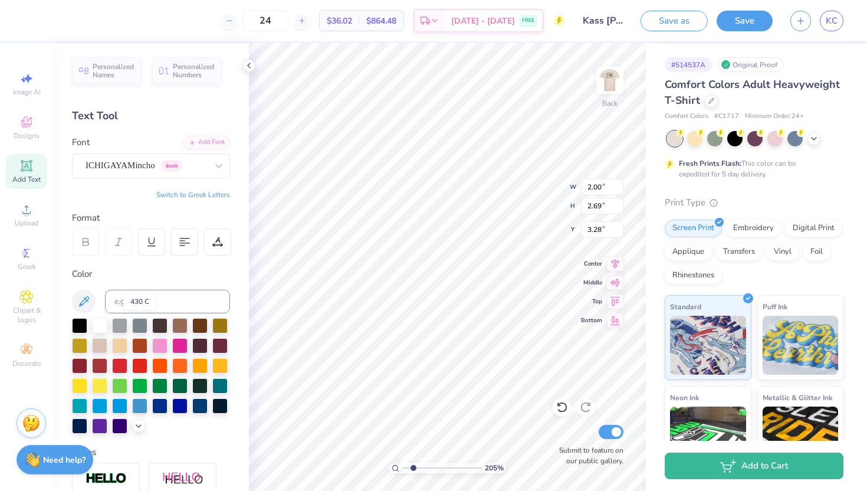
type input "2.03"
type input "2.72"
type input "3.30"
click at [152, 176] on div "ICHIGAYAMincho Greek" at bounding box center [151, 165] width 158 height 25
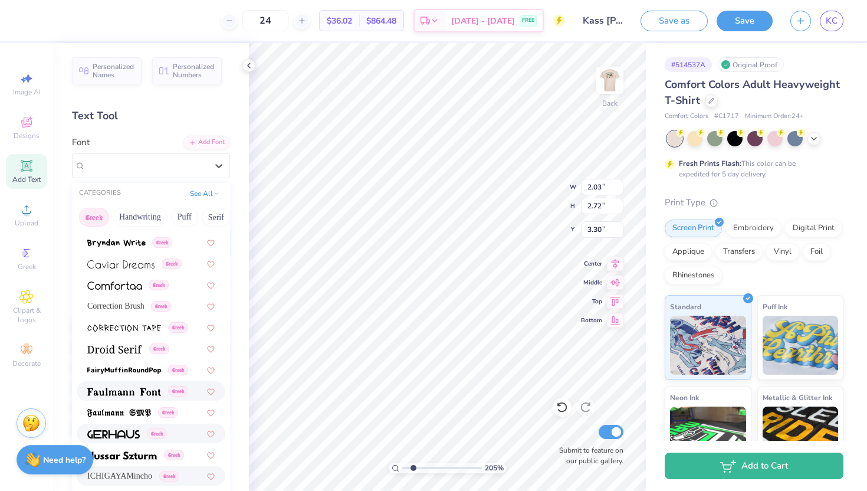
scroll to position [249, 0]
click at [136, 304] on span "Correction Brush" at bounding box center [115, 307] width 57 height 12
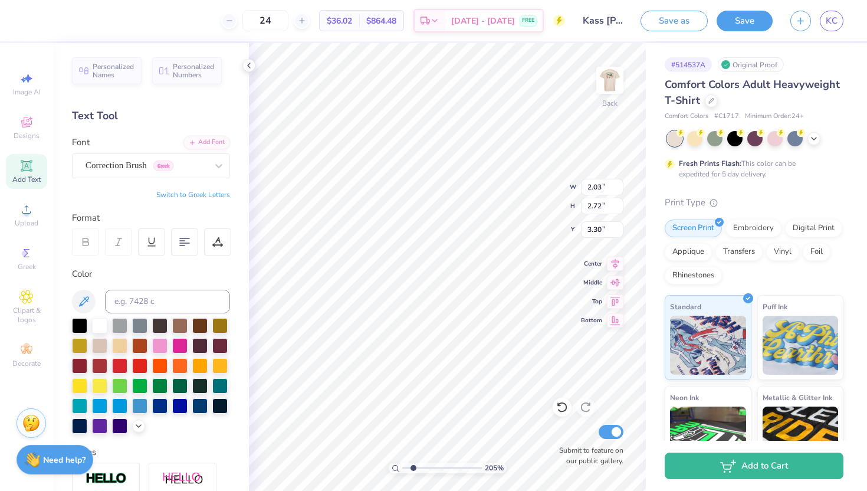
type input "2.00"
type input "2.69"
type input "3.28"
click at [248, 65] on polyline at bounding box center [249, 65] width 2 height 5
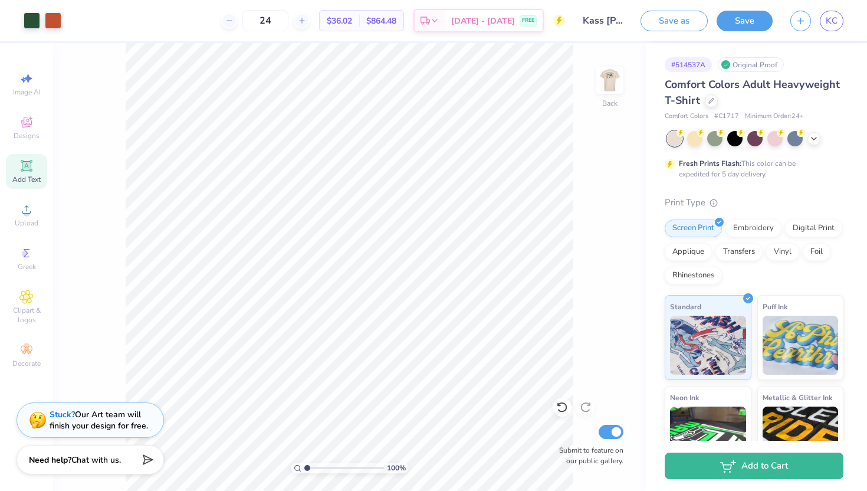
drag, startPoint x: 313, startPoint y: 467, endPoint x: 303, endPoint y: 467, distance: 10.0
type input "1"
click at [304, 467] on input "range" at bounding box center [344, 467] width 80 height 11
click at [608, 82] on img at bounding box center [609, 80] width 47 height 47
click at [766, 27] on button "Save" at bounding box center [745, 19] width 56 height 21
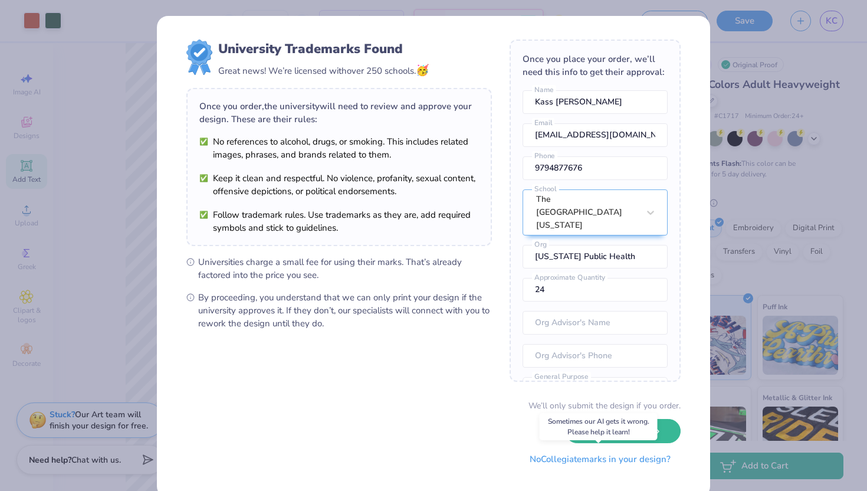
click at [571, 463] on button "No Collegiate marks in your design?" at bounding box center [600, 459] width 161 height 24
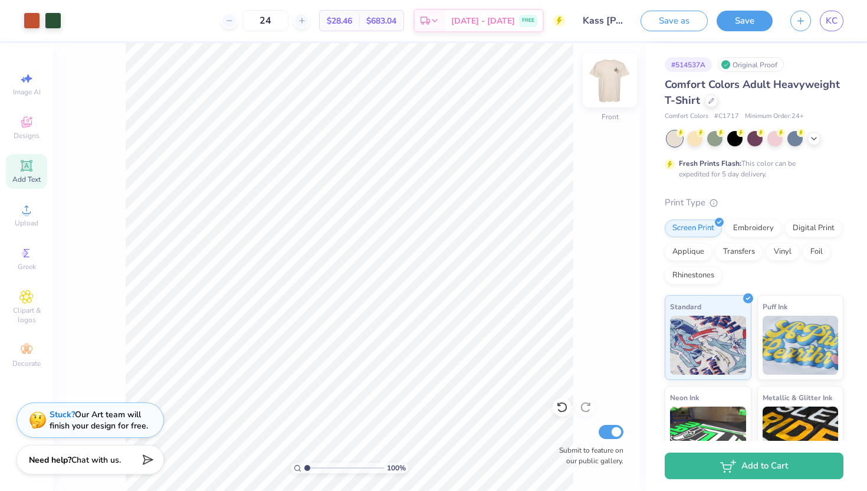
click at [615, 76] on img at bounding box center [609, 80] width 47 height 47
